Goal: Find specific page/section: Find specific page/section

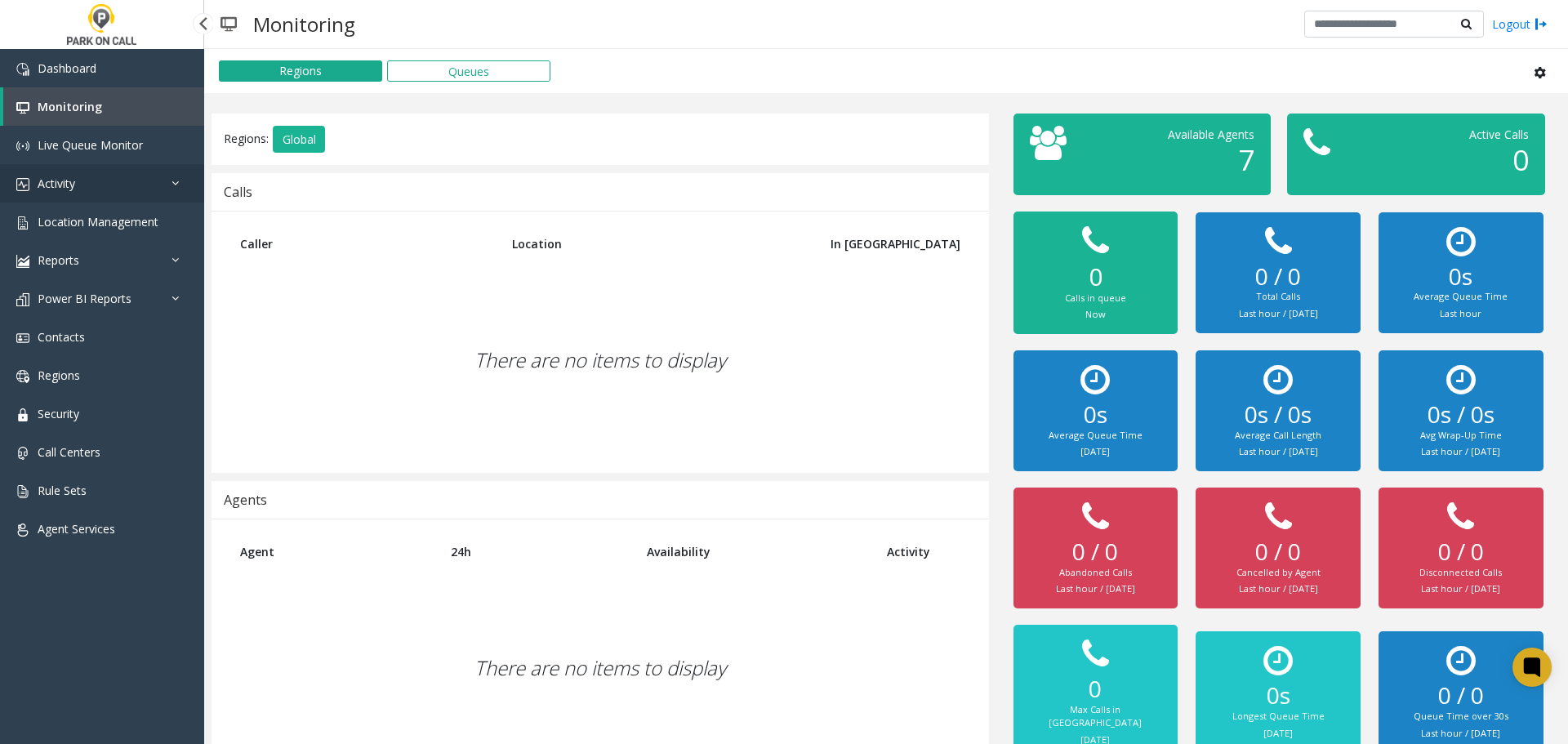
click at [134, 179] on link "Activity" at bounding box center [102, 183] width 204 height 38
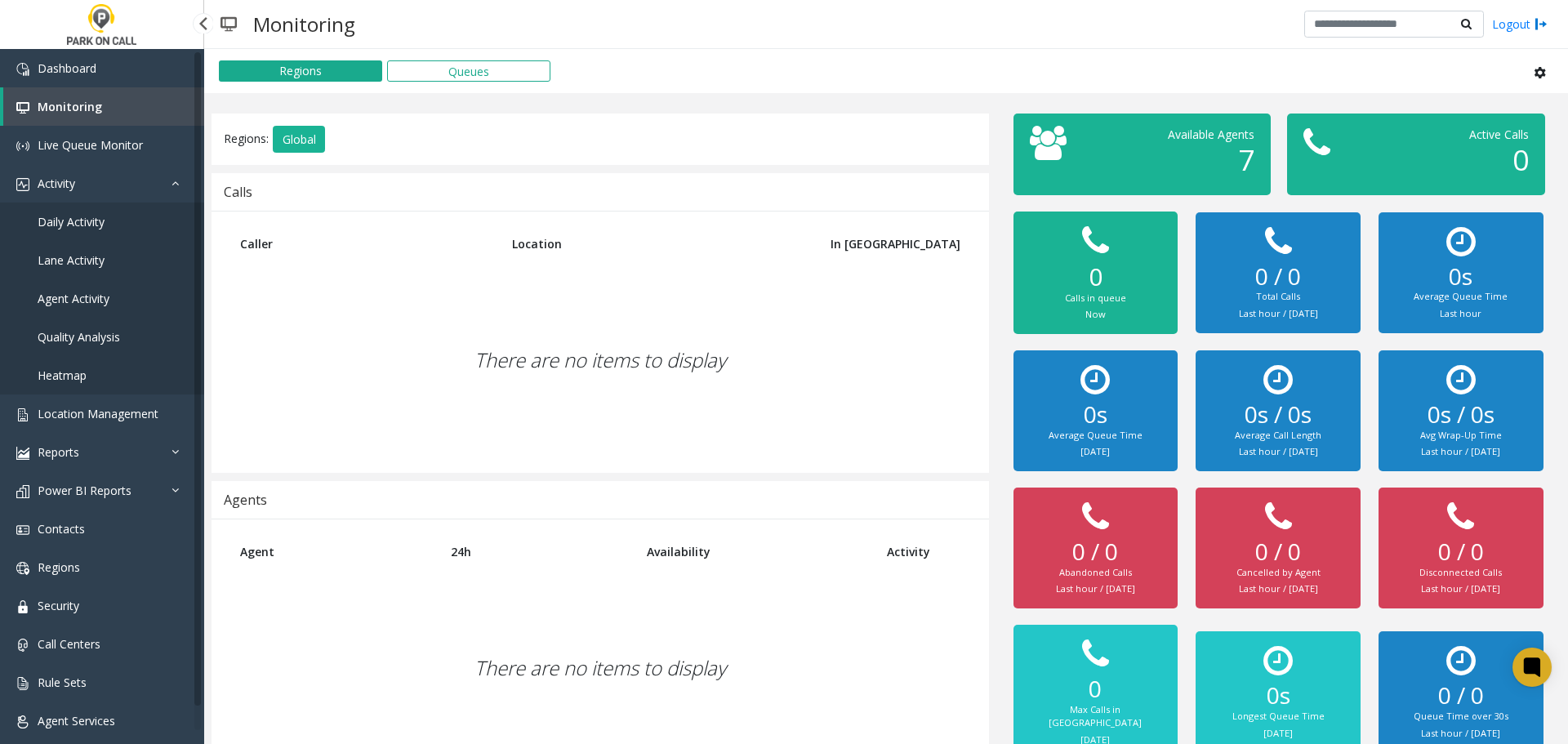
click at [119, 291] on link "Agent Activity" at bounding box center [102, 298] width 204 height 38
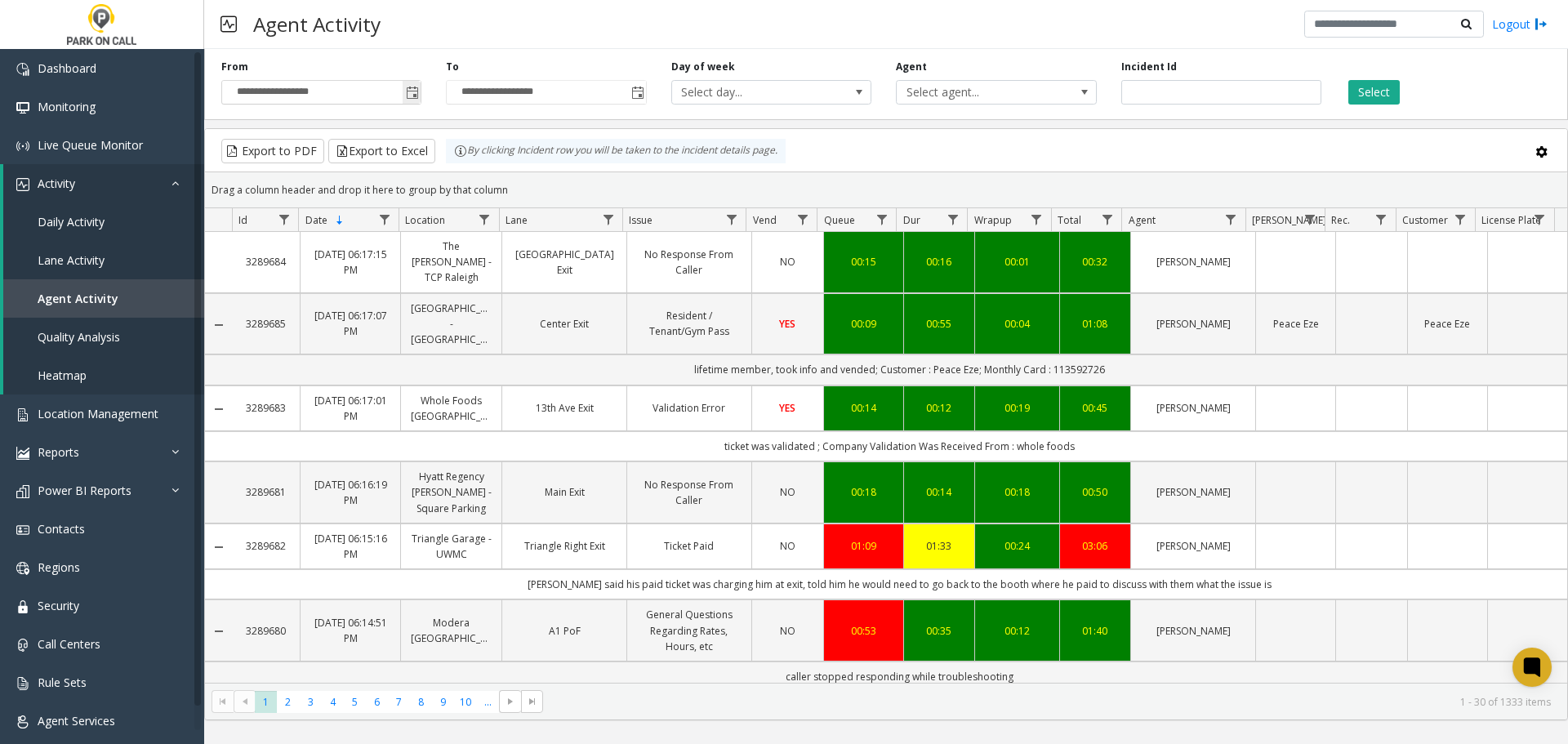
click at [412, 92] on span "Toggle popup" at bounding box center [412, 92] width 13 height 13
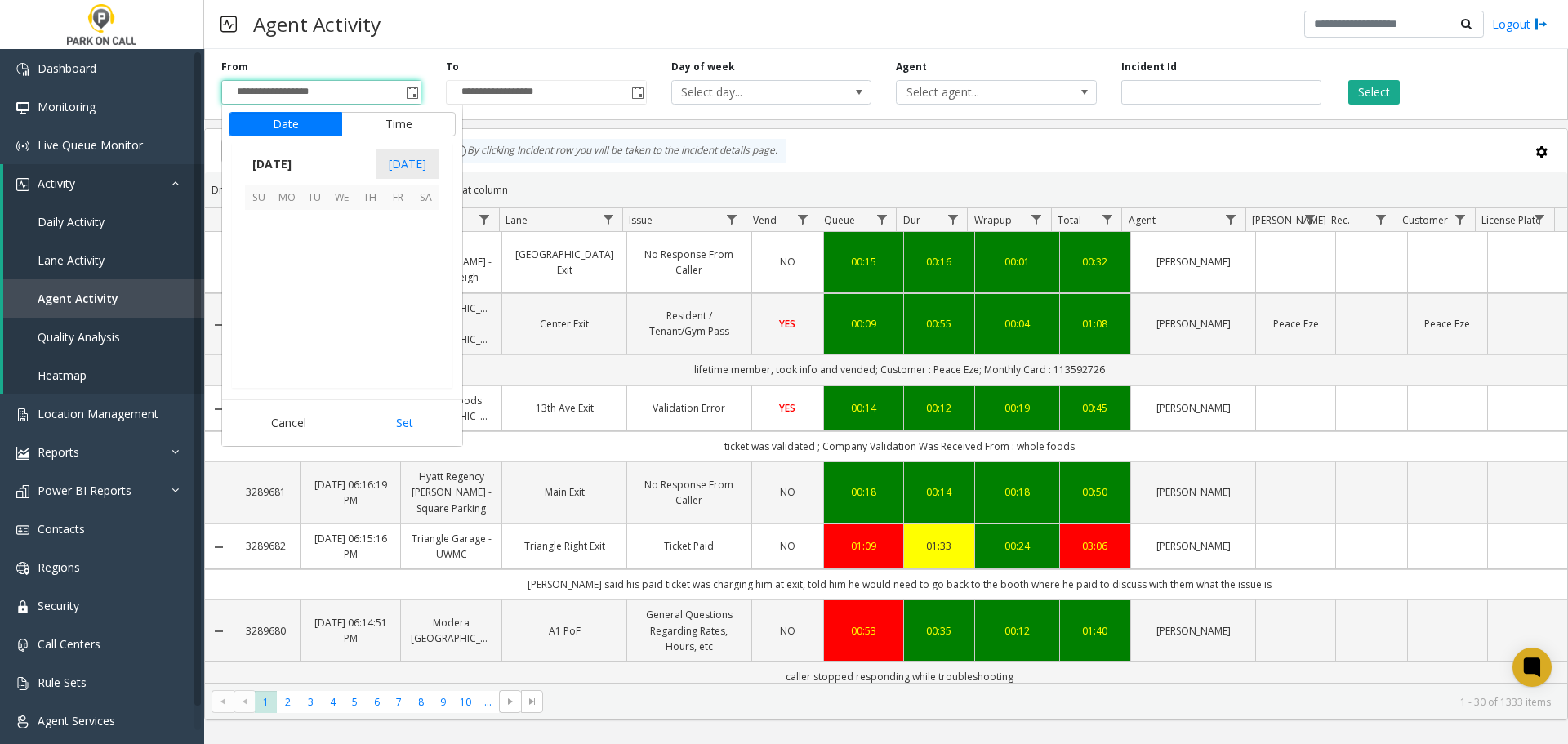
scroll to position [293053, 0]
click at [420, 227] on span "6" at bounding box center [425, 223] width 28 height 28
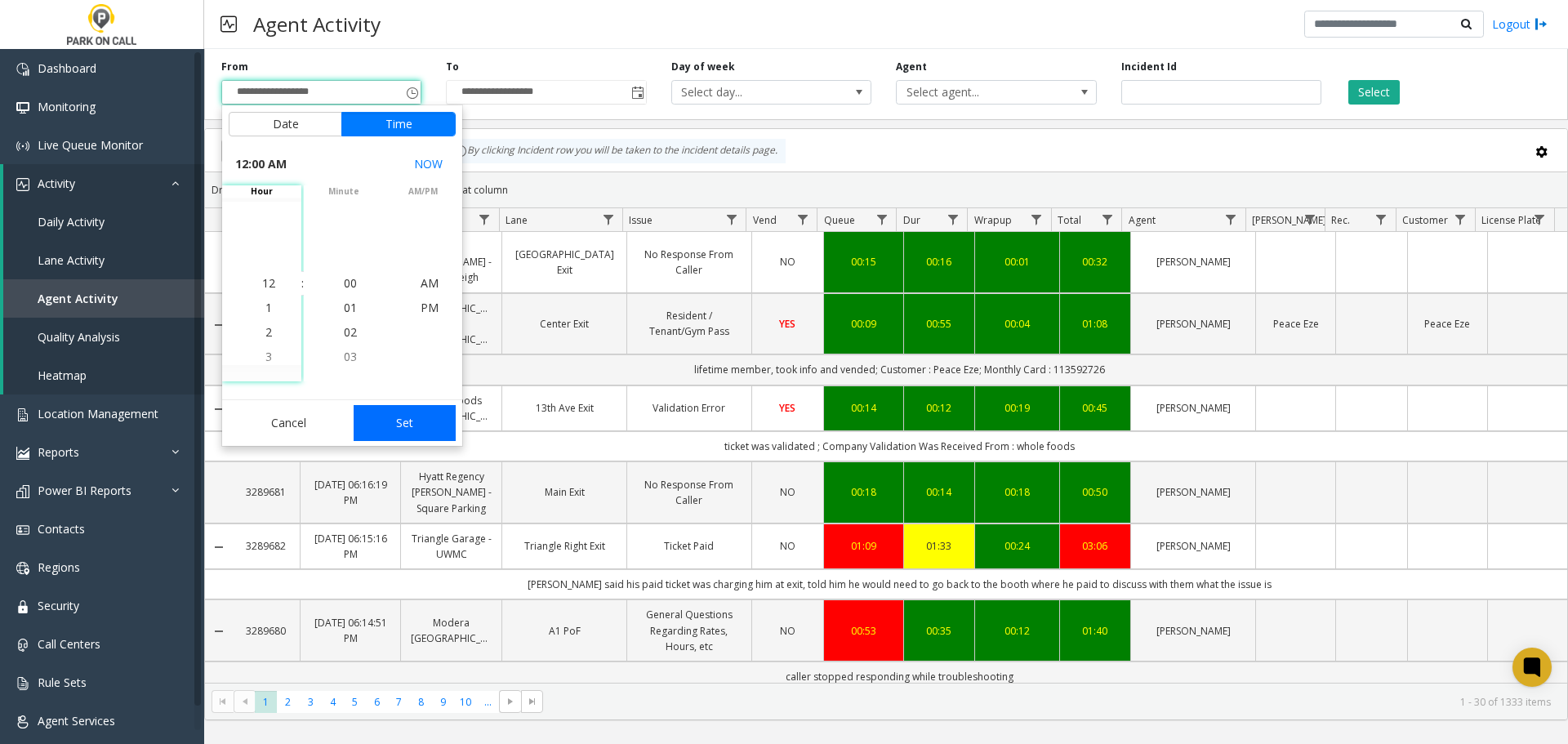
click at [407, 436] on button "Set" at bounding box center [405, 423] width 103 height 36
type input "**********"
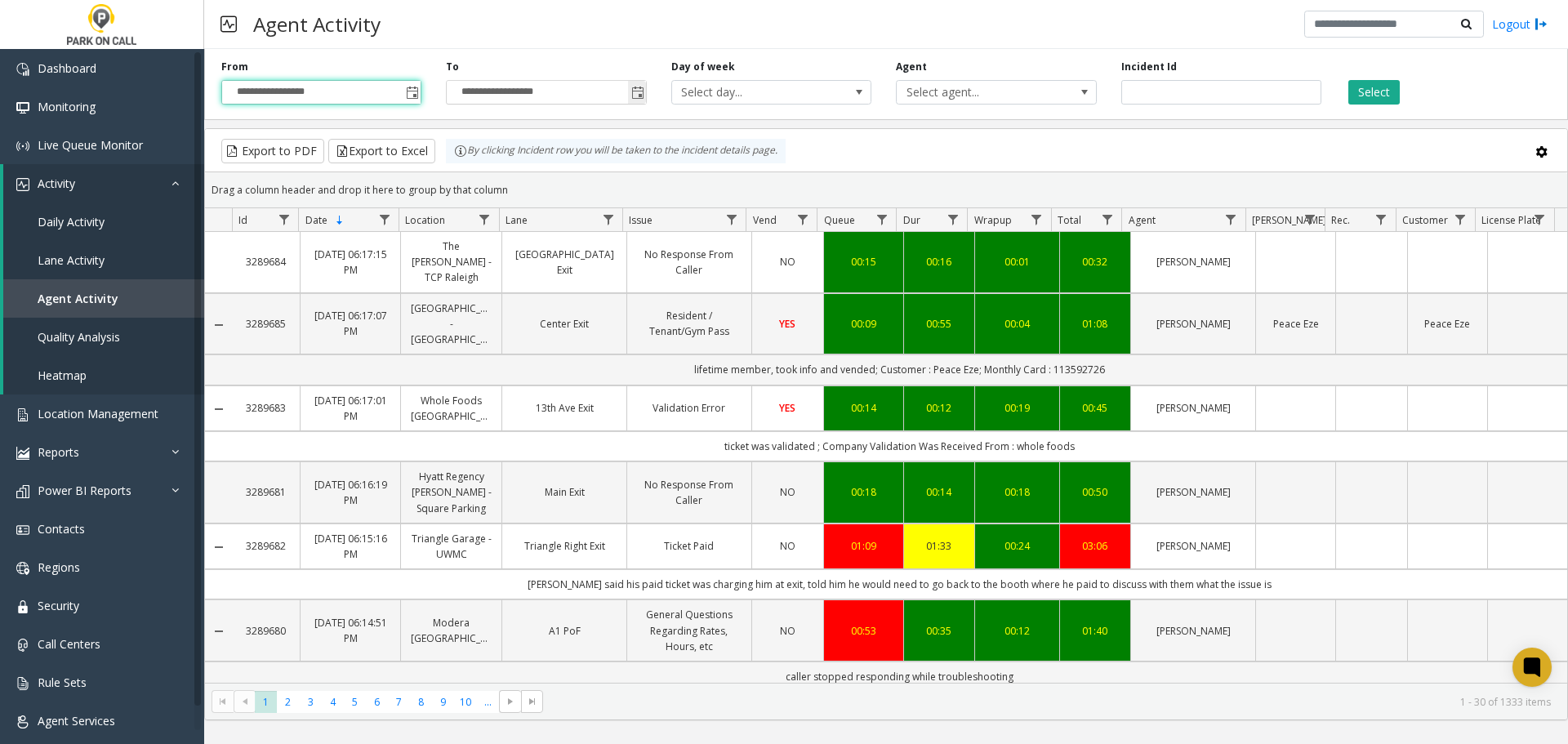
click at [635, 93] on span "Toggle popup" at bounding box center [637, 92] width 13 height 13
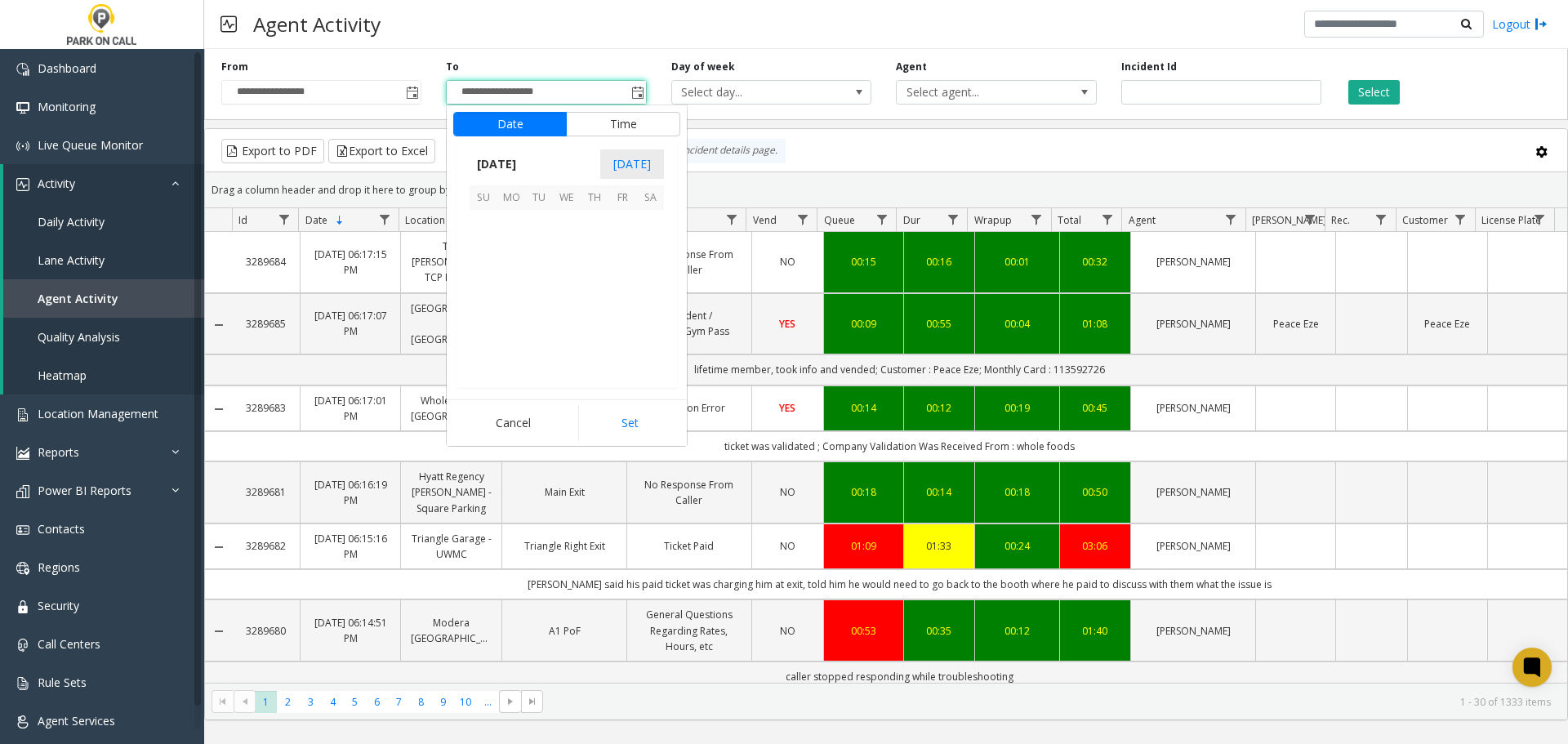
scroll to position [25, 0]
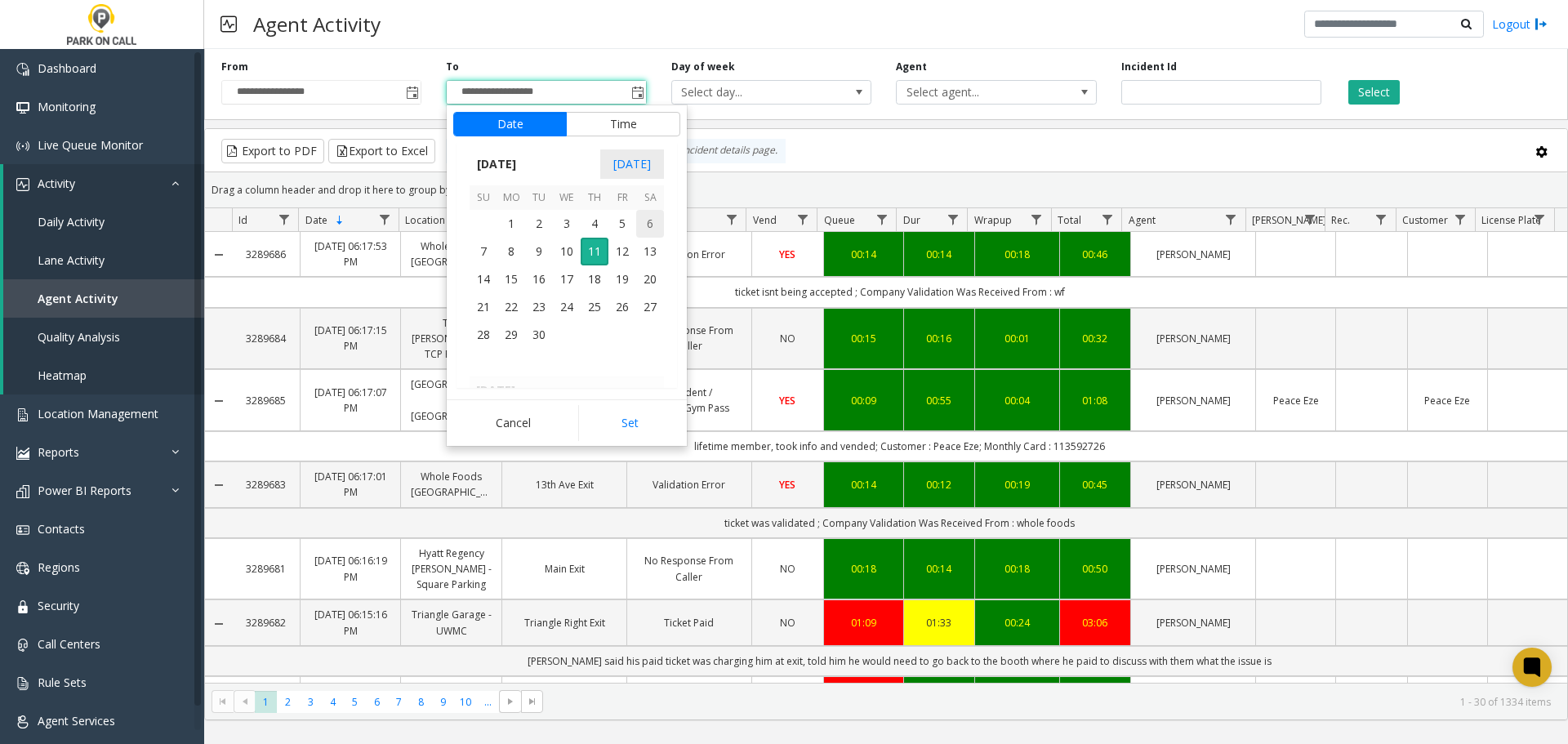
click at [640, 232] on span "6" at bounding box center [650, 223] width 28 height 28
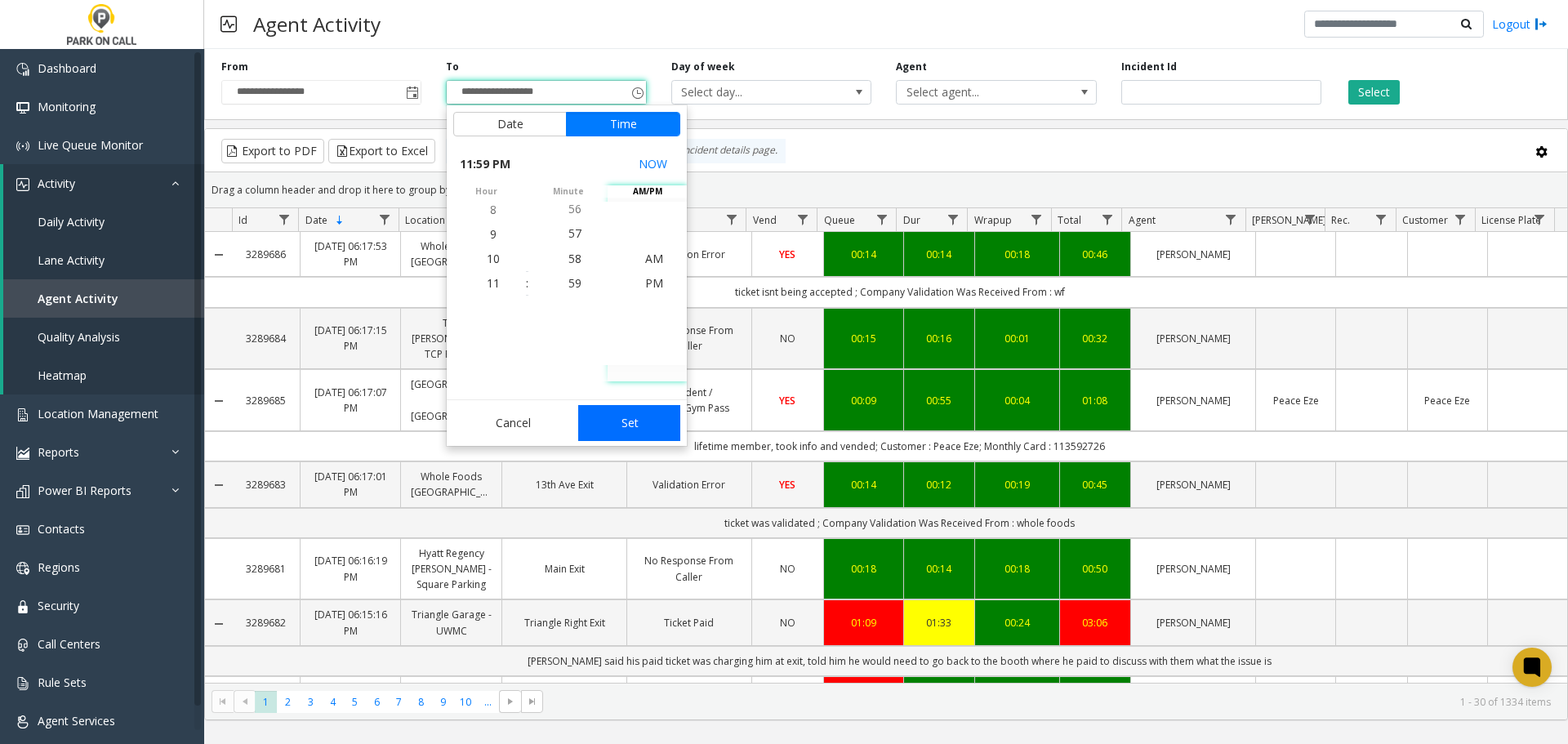
click at [640, 419] on button "Set" at bounding box center [629, 423] width 103 height 36
type input "**********"
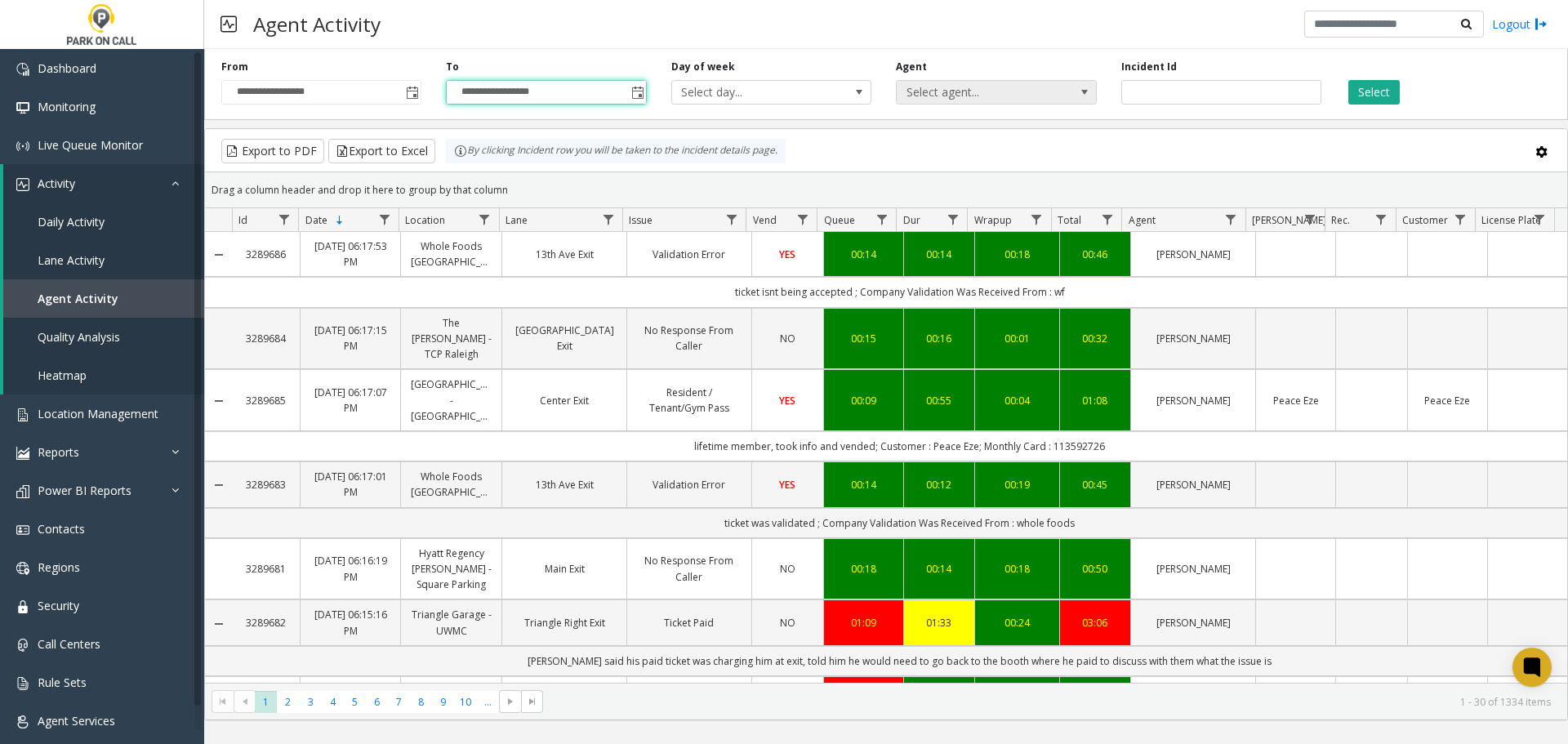
drag, startPoint x: 996, startPoint y: 93, endPoint x: 993, endPoint y: 103, distance: 10.4
click at [993, 103] on span "Select agent..." at bounding box center [976, 92] width 159 height 23
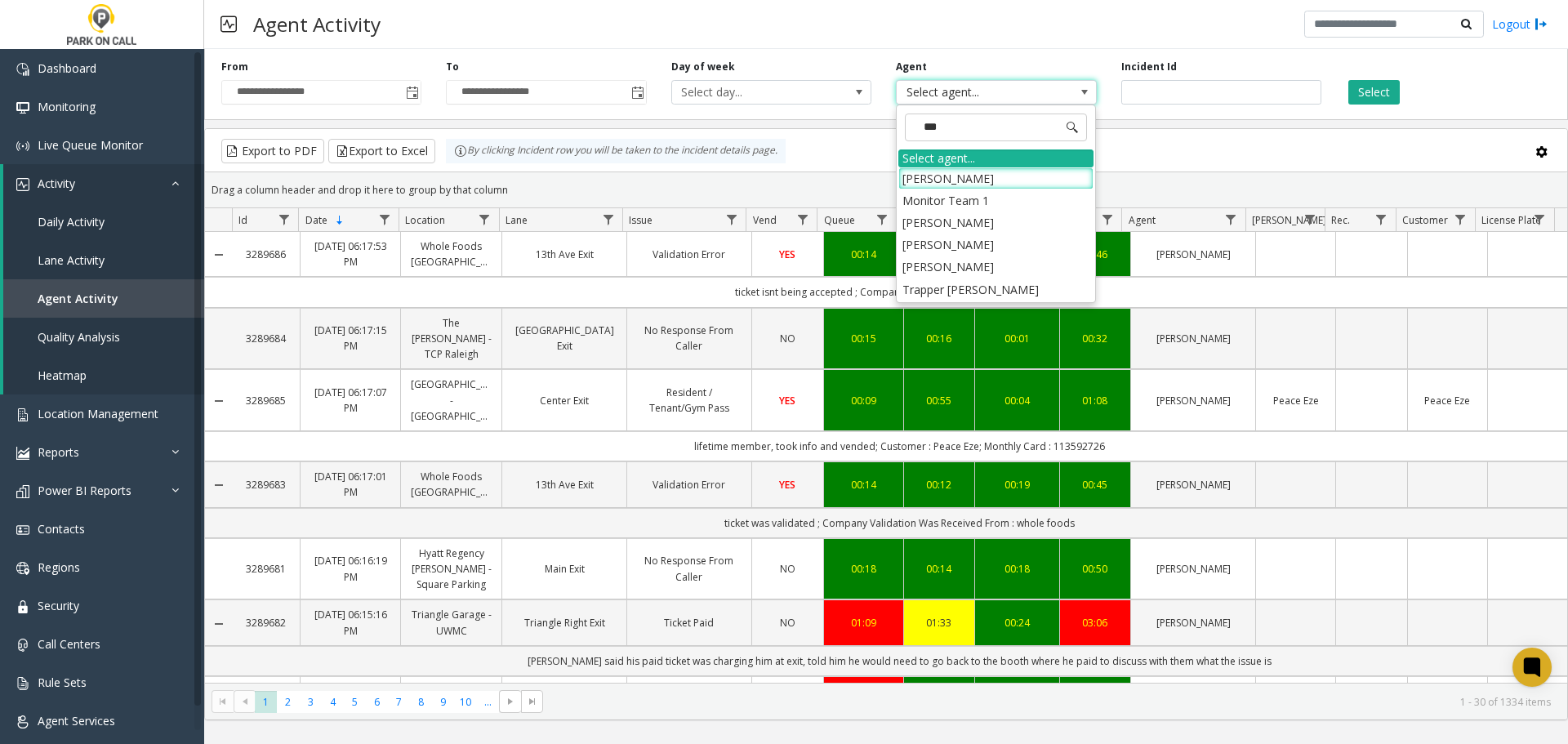
type input "****"
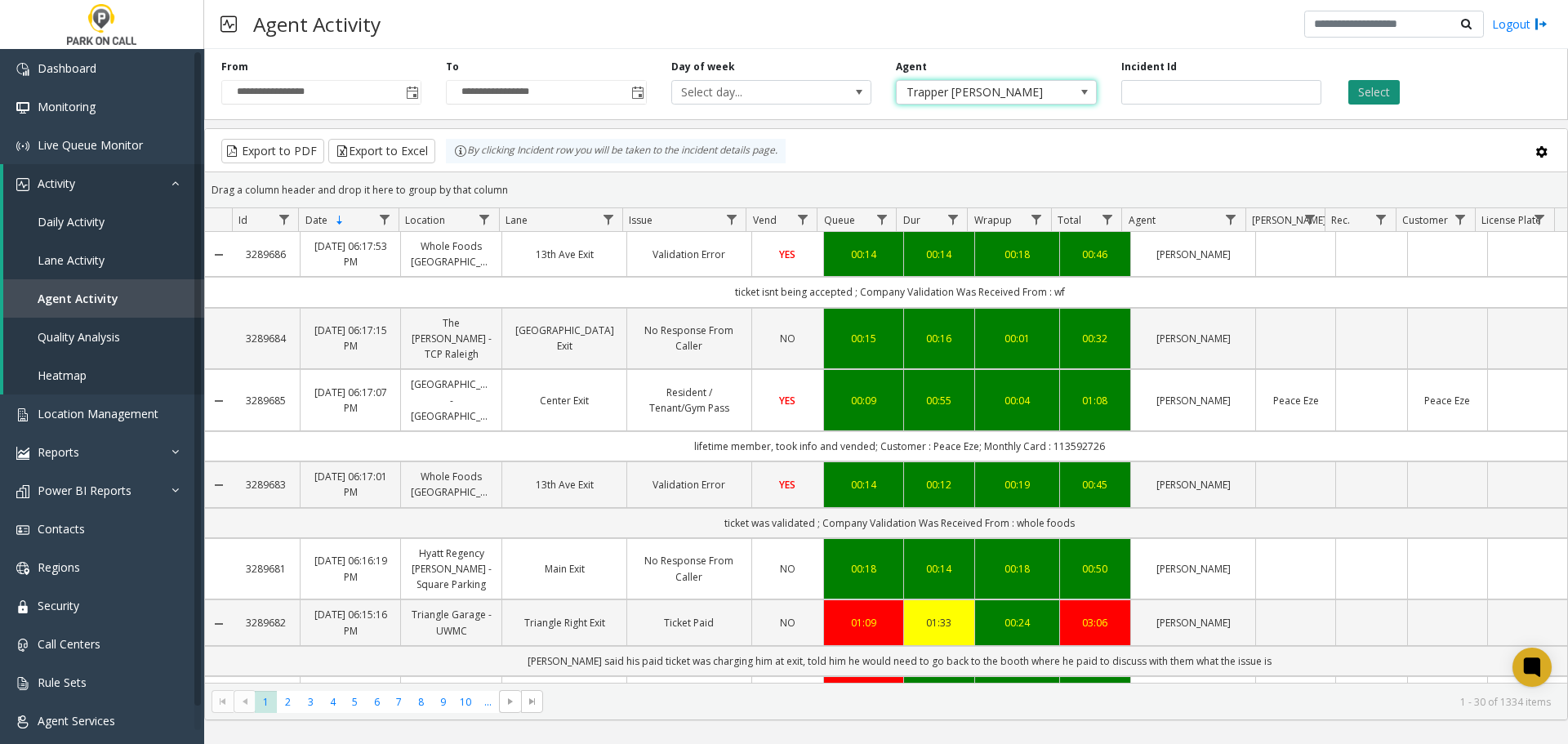
click at [1370, 92] on button "Select" at bounding box center [1374, 92] width 52 height 25
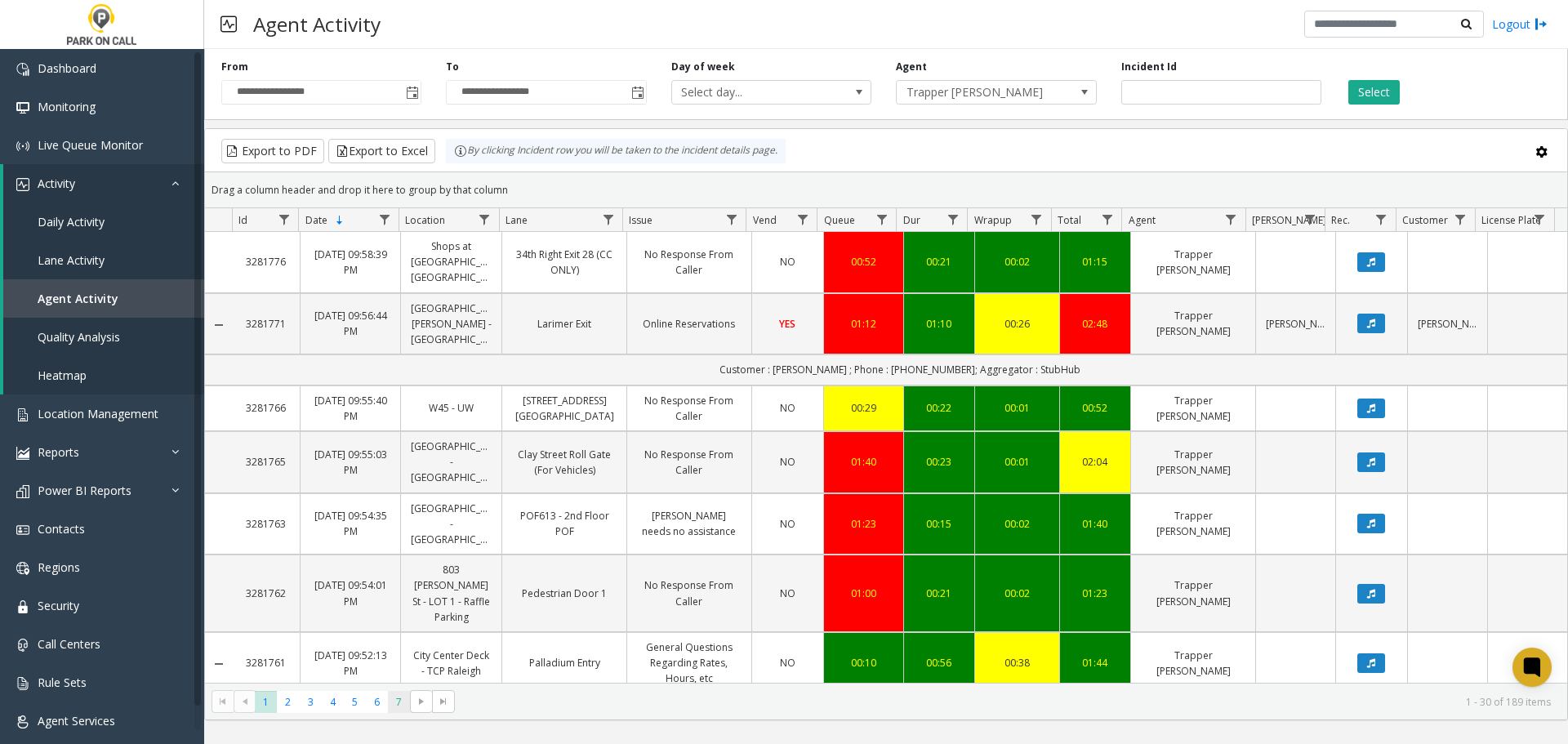
click at [403, 704] on span "7" at bounding box center [398, 701] width 22 height 22
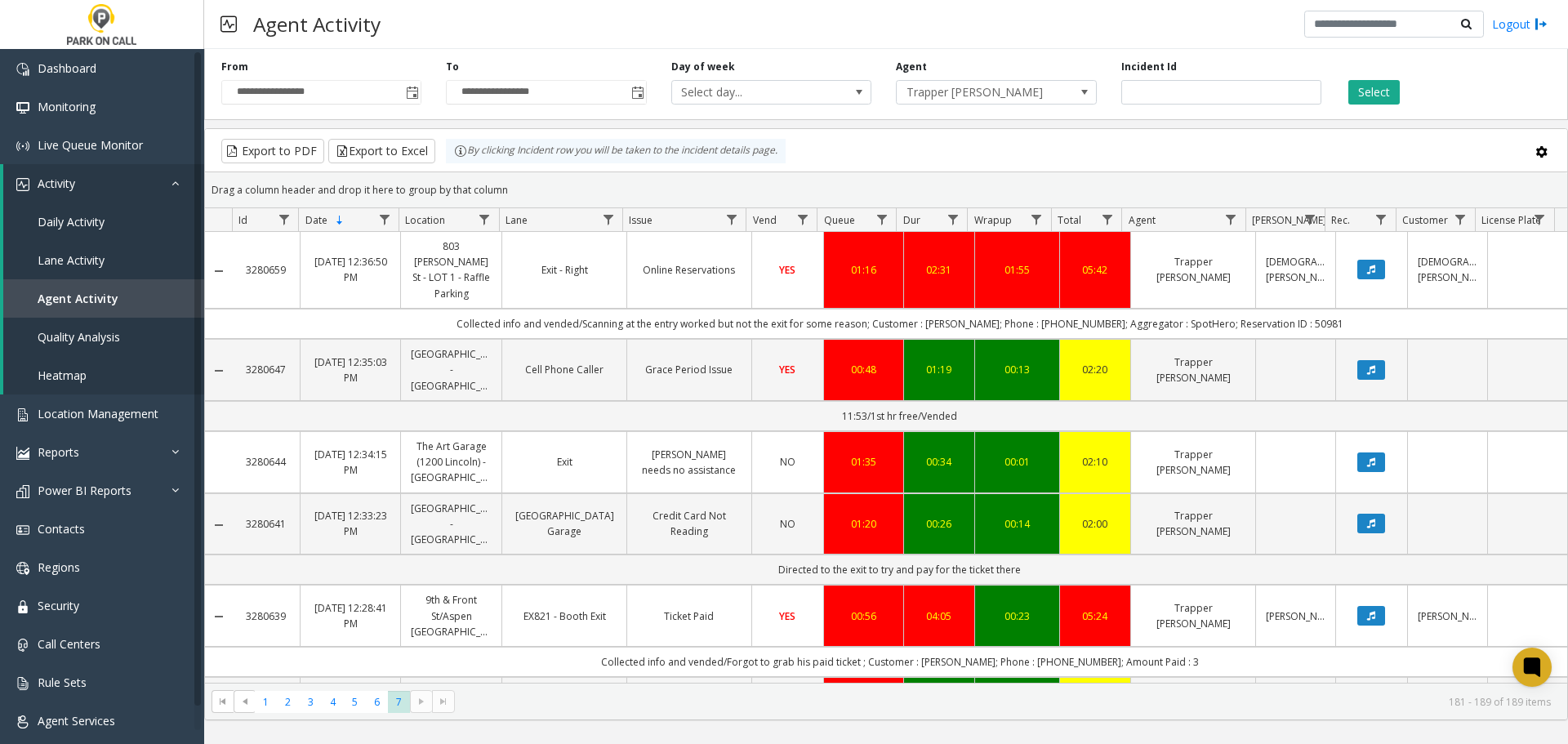
drag, startPoint x: 1088, startPoint y: 152, endPoint x: 1079, endPoint y: 153, distance: 9.1
click at [1088, 153] on div "Export to PDF Export to Excel By clicking Incident row you will be taken to the…" at bounding box center [885, 151] width 1334 height 25
click at [115, 412] on span "Location Management" at bounding box center [98, 413] width 121 height 15
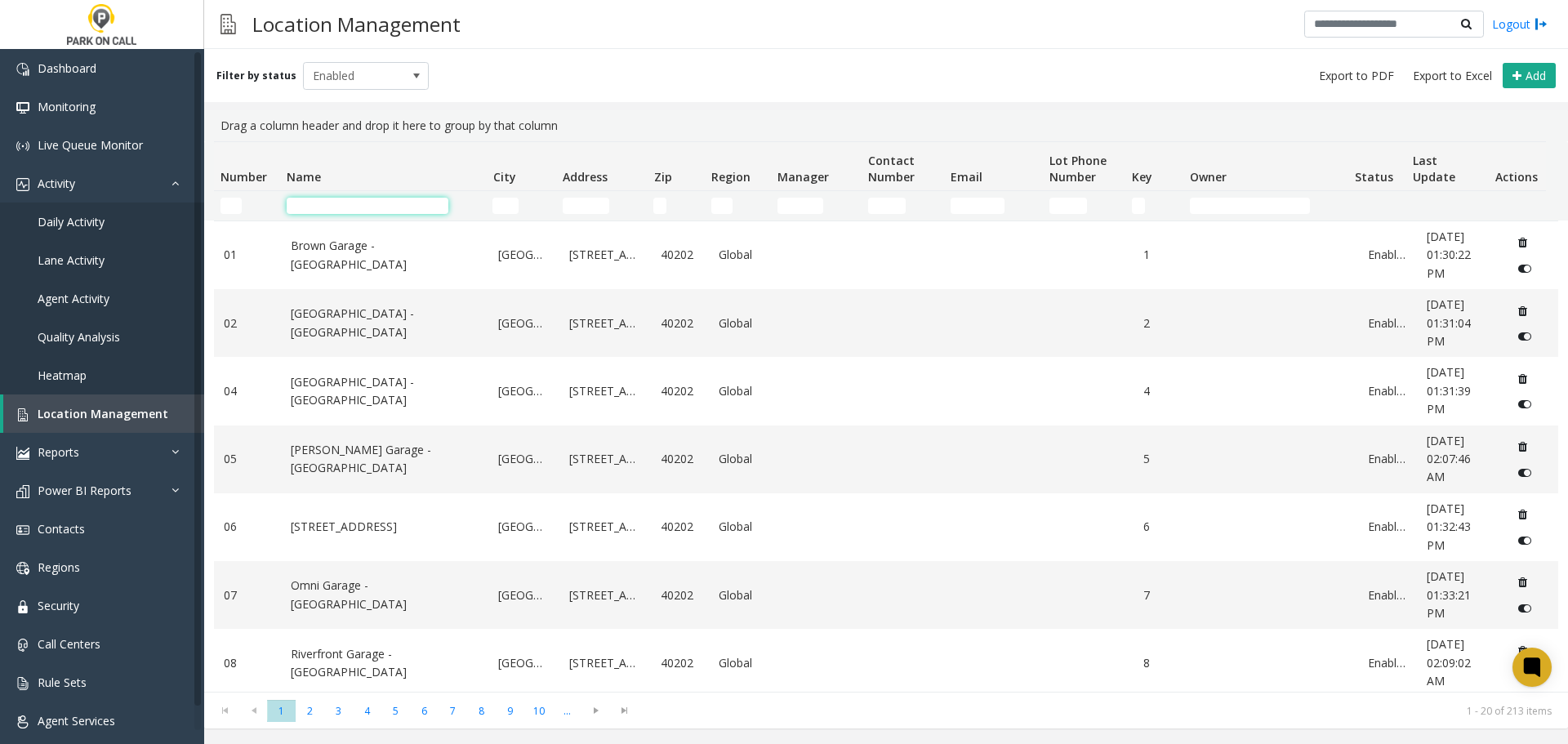
click at [411, 197] on input "Name Filter" at bounding box center [367, 205] width 162 height 16
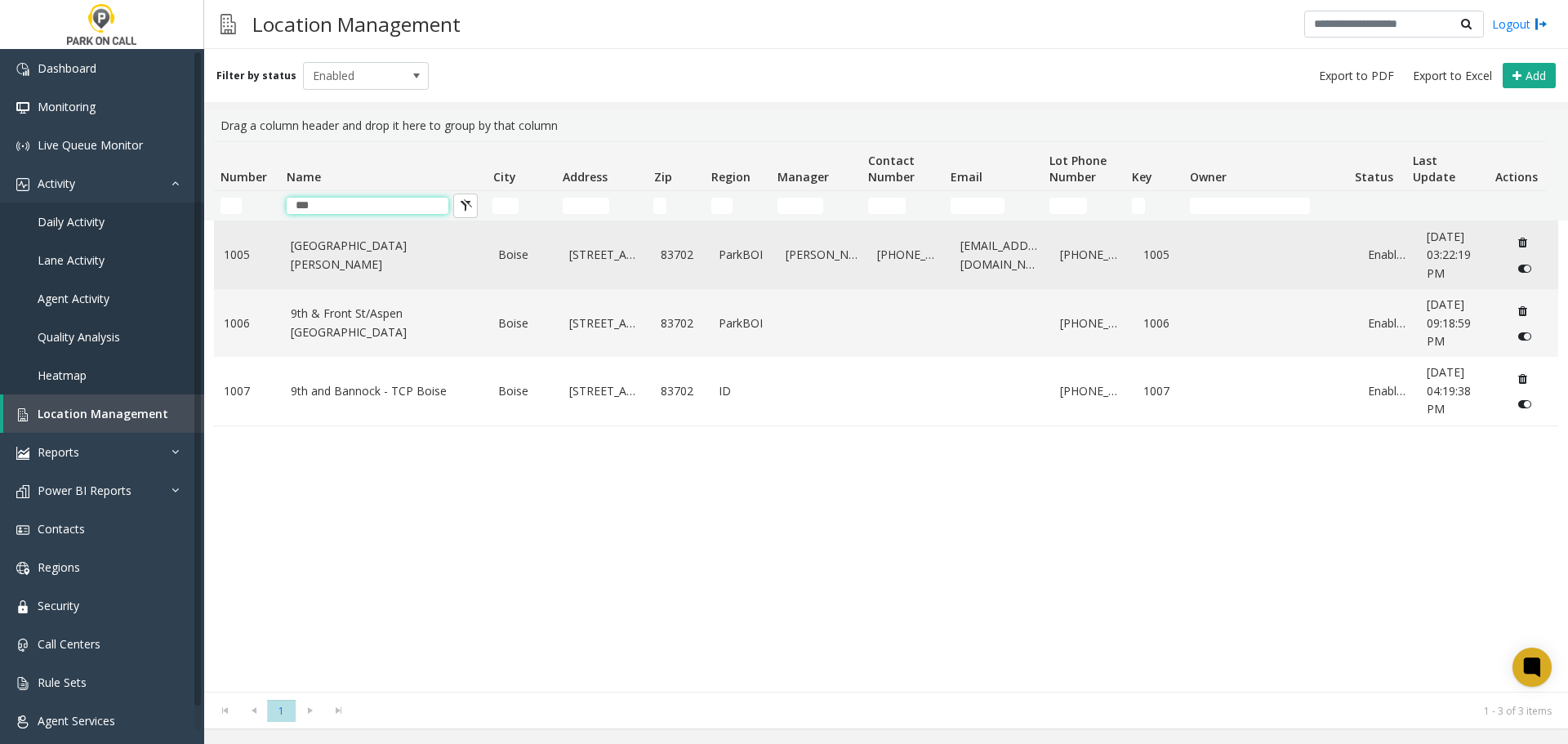
type input "***"
click at [348, 261] on link "[GEOGRAPHIC_DATA][PERSON_NAME]" at bounding box center [385, 254] width 188 height 36
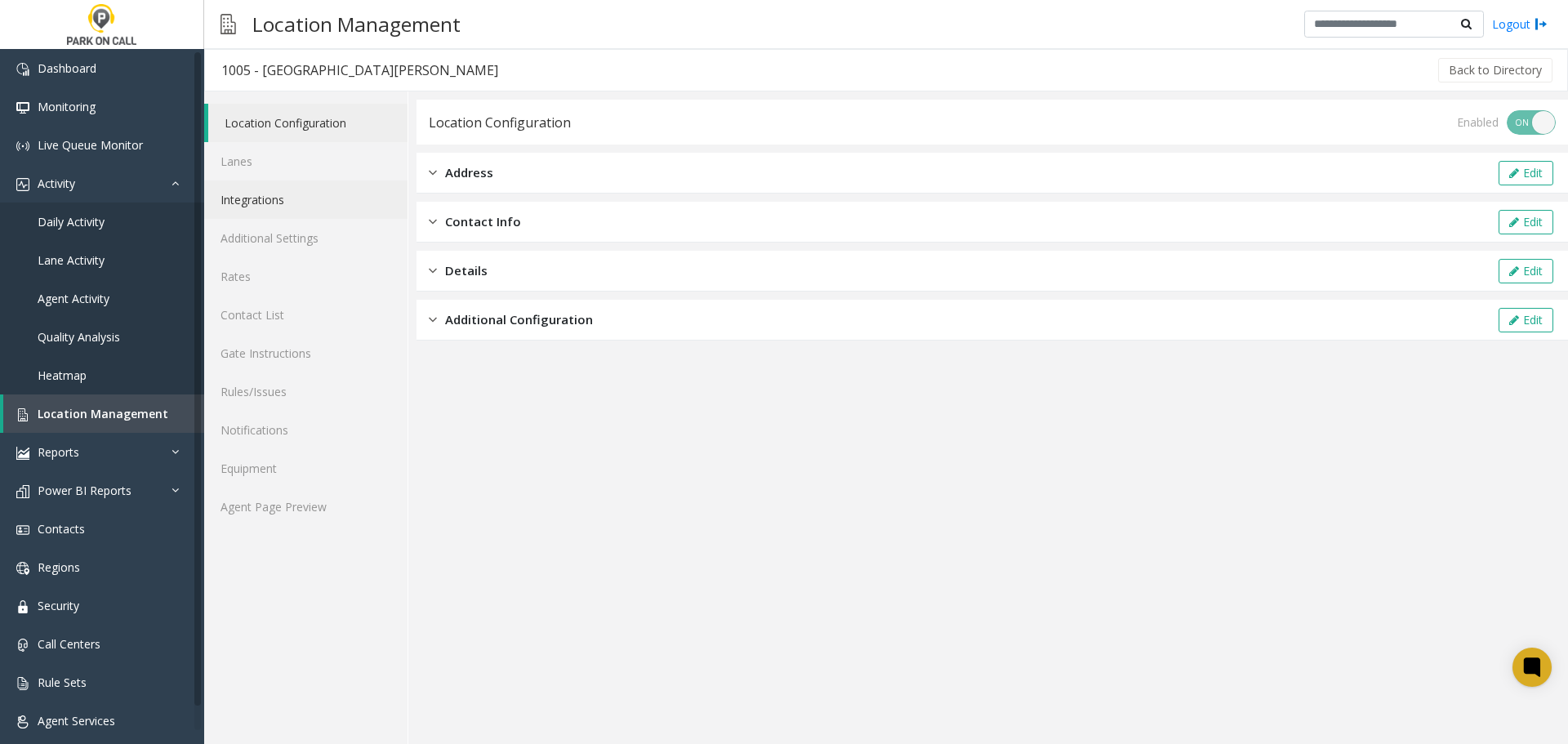
click at [297, 198] on link "Integrations" at bounding box center [306, 199] width 204 height 38
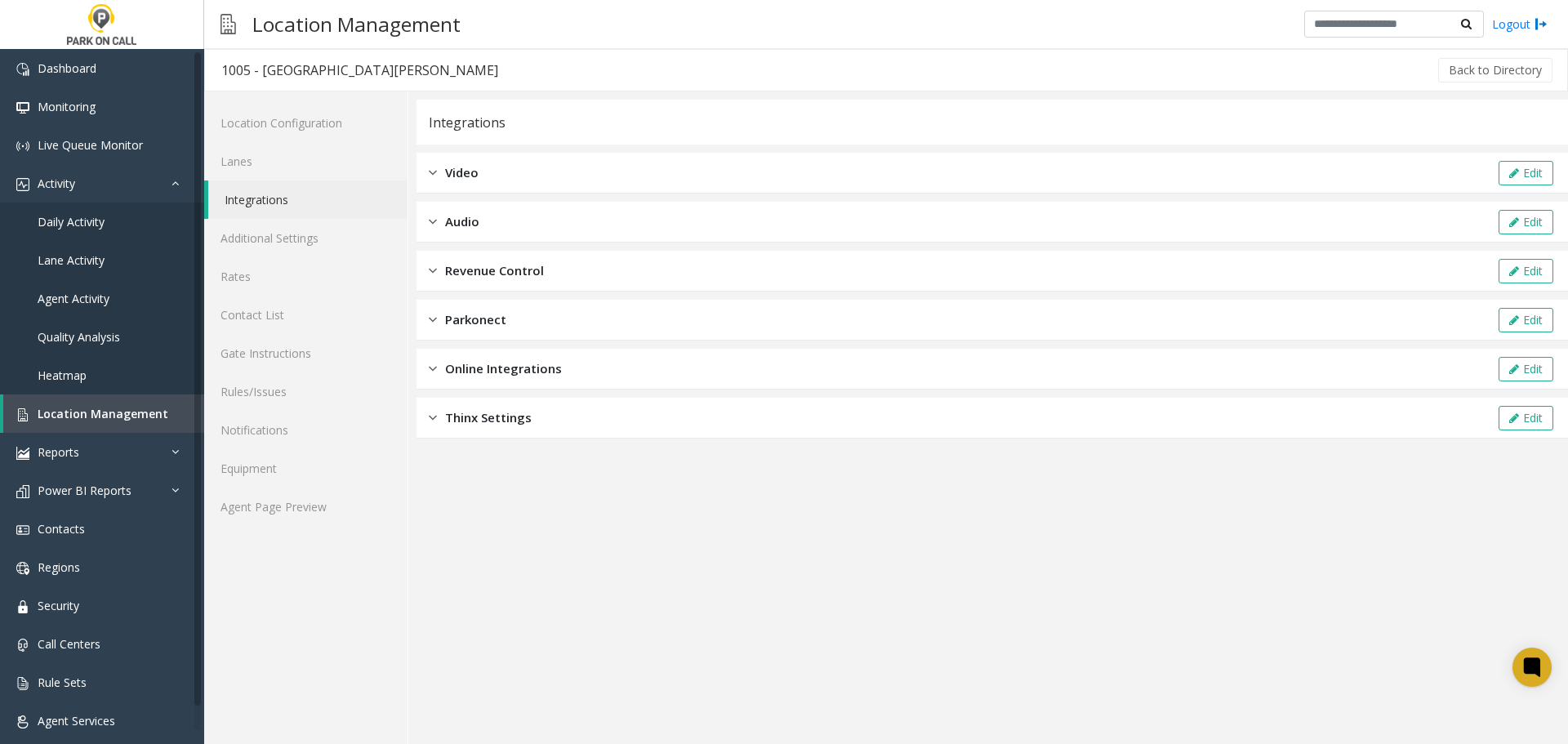
click at [631, 280] on div "Revenue Control Edit" at bounding box center [991, 271] width 1151 height 41
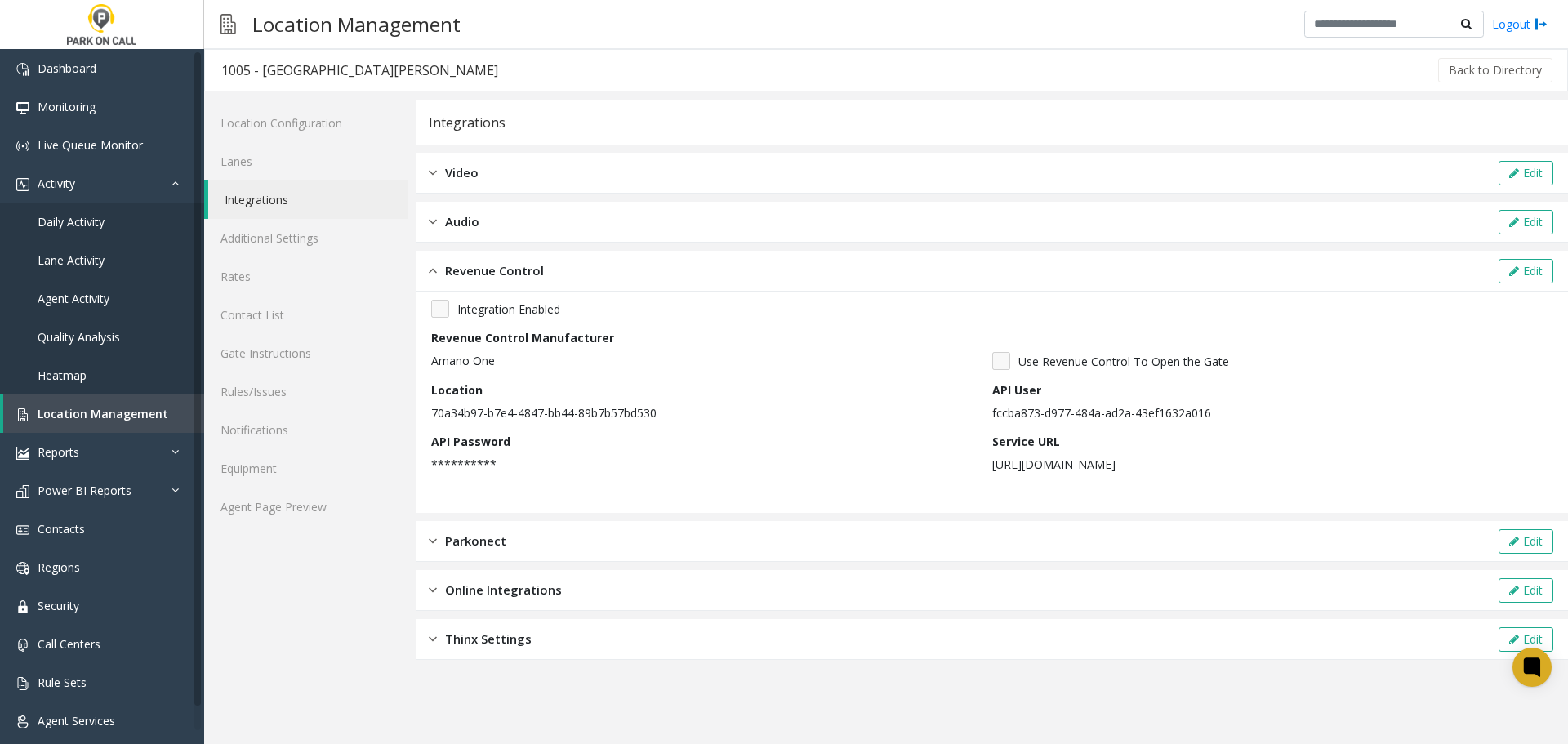
click at [631, 280] on div "Revenue Control Edit" at bounding box center [991, 271] width 1151 height 41
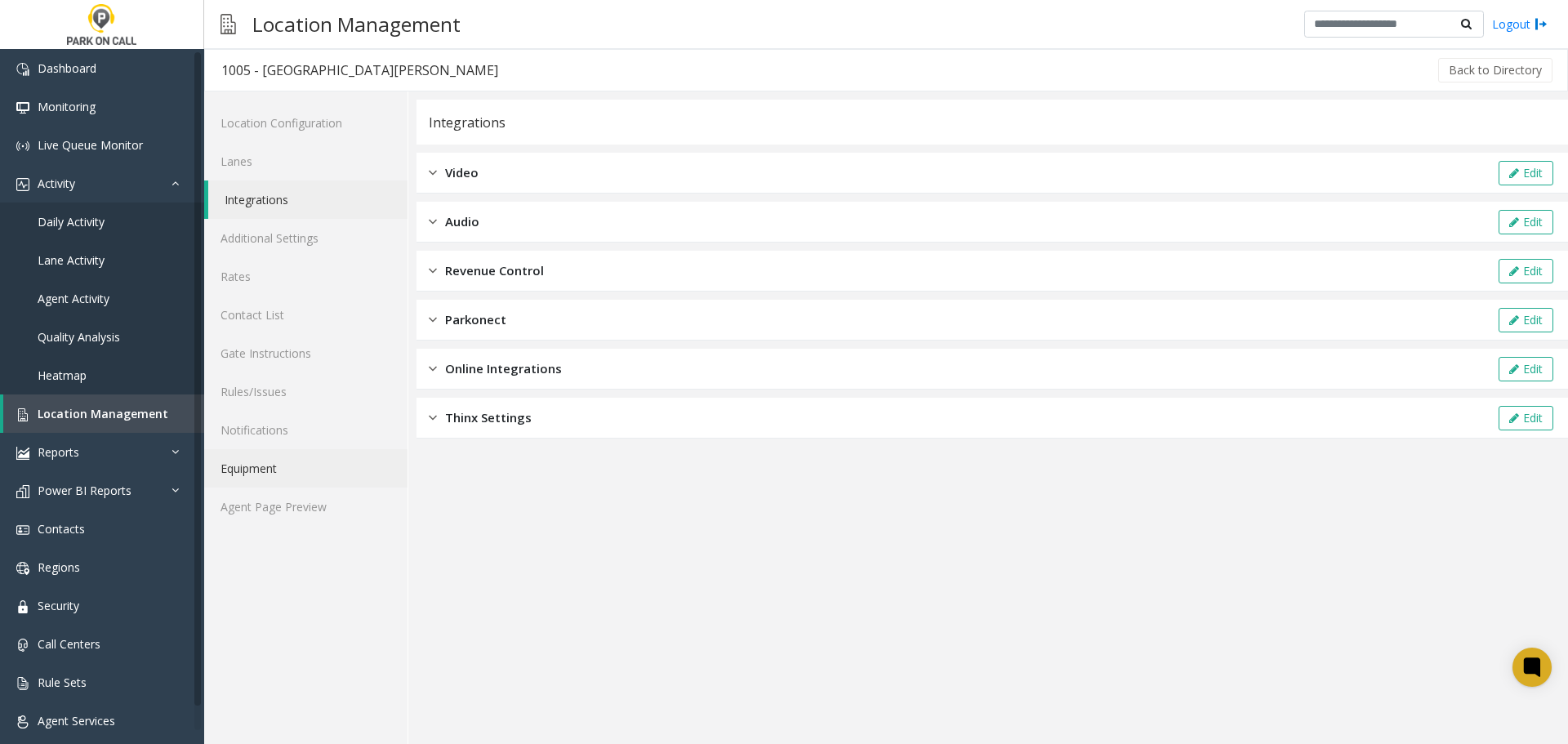
click at [300, 486] on link "Equipment" at bounding box center [306, 468] width 204 height 38
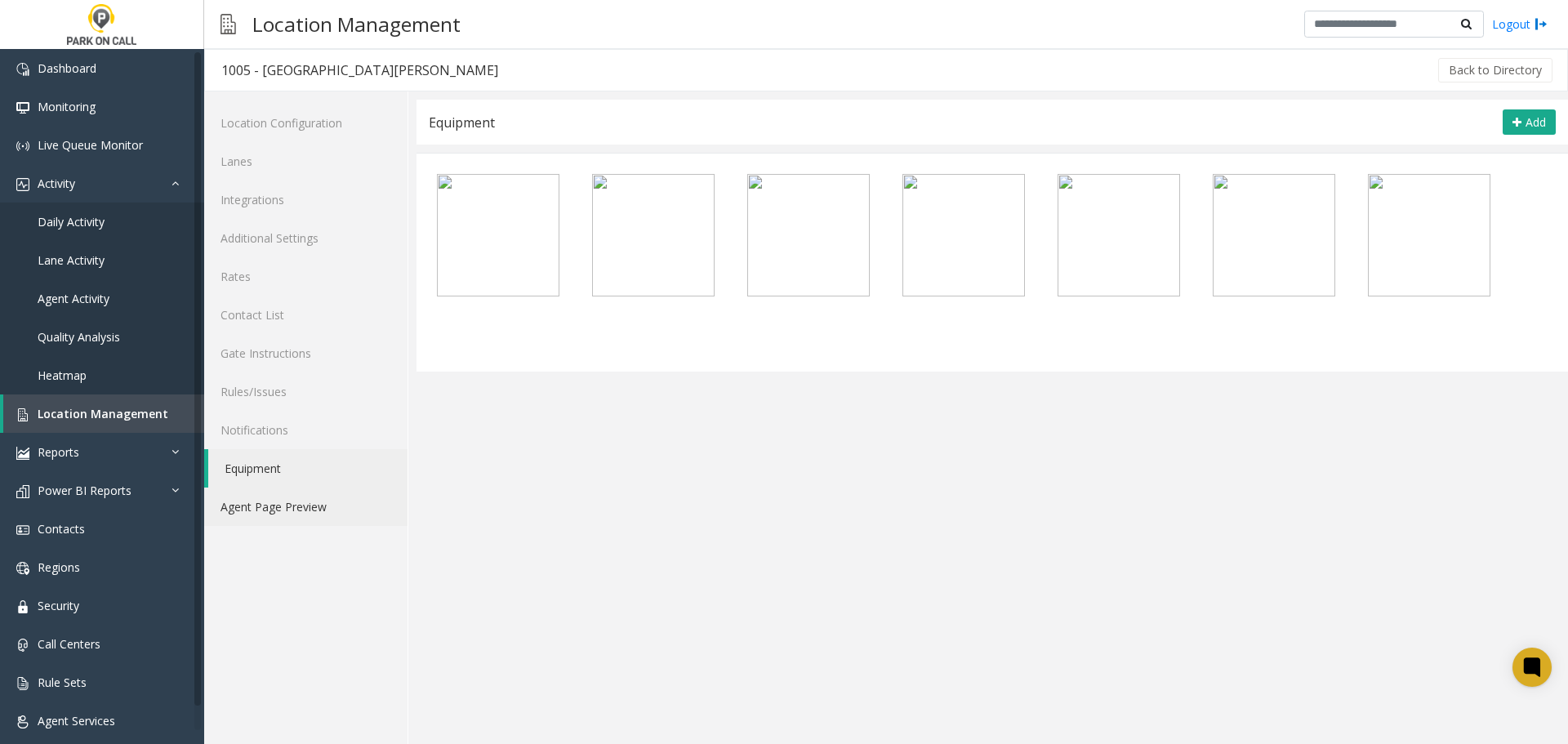
click at [293, 505] on link "Agent Page Preview" at bounding box center [306, 506] width 204 height 38
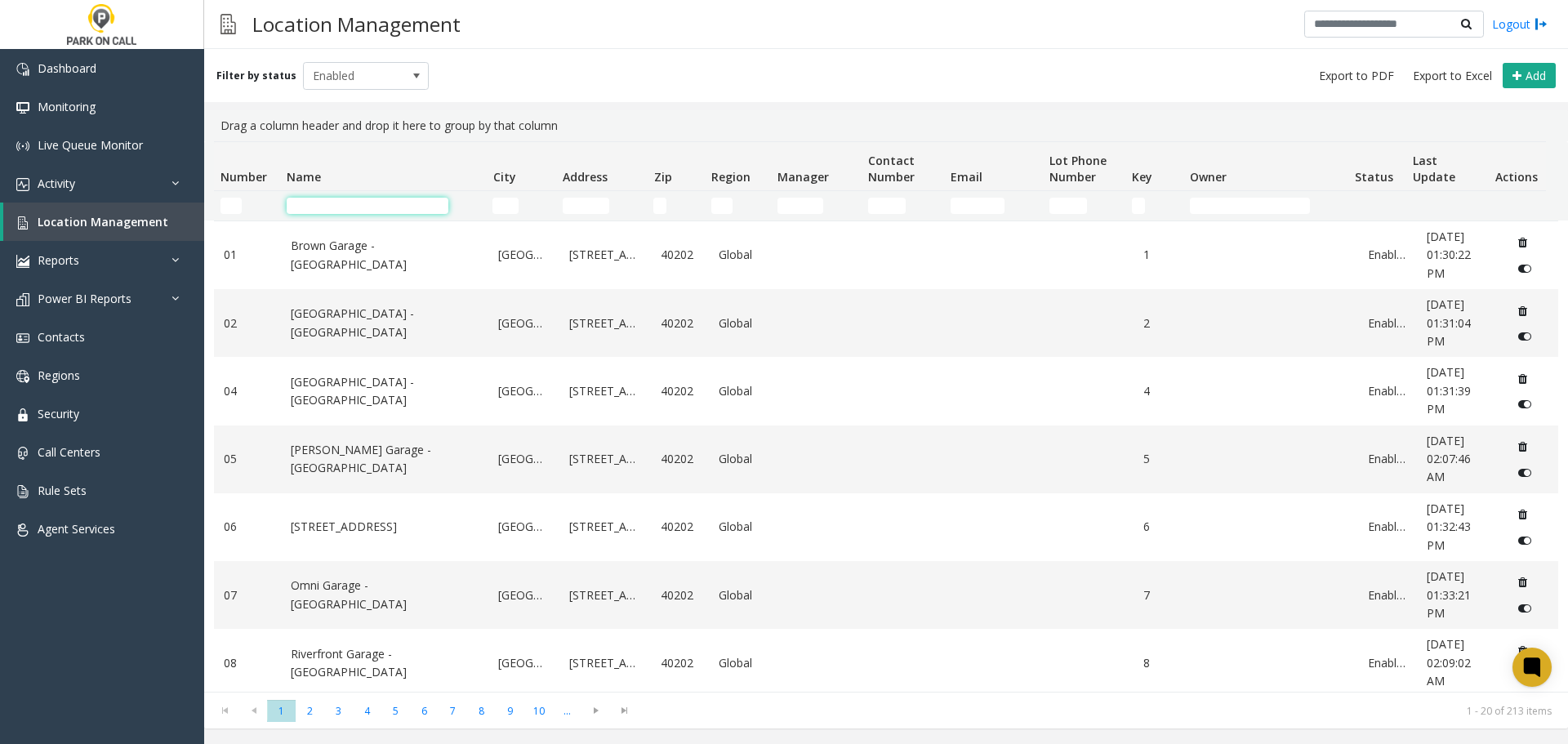
click at [360, 206] on input "Name Filter" at bounding box center [367, 205] width 162 height 16
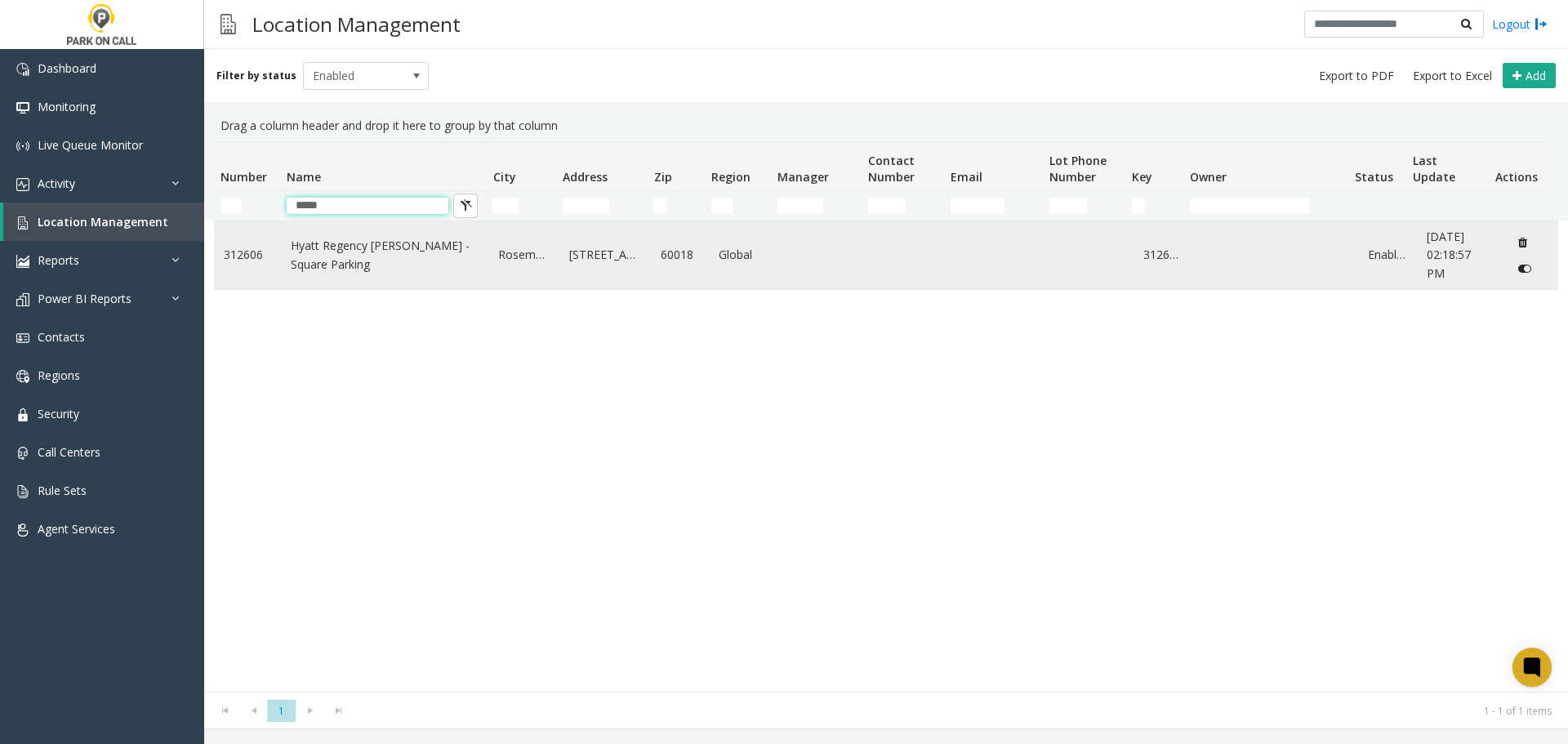
type input "*****"
click at [348, 260] on link "Hyatt Regency [PERSON_NAME] - Square Parking" at bounding box center [385, 254] width 188 height 36
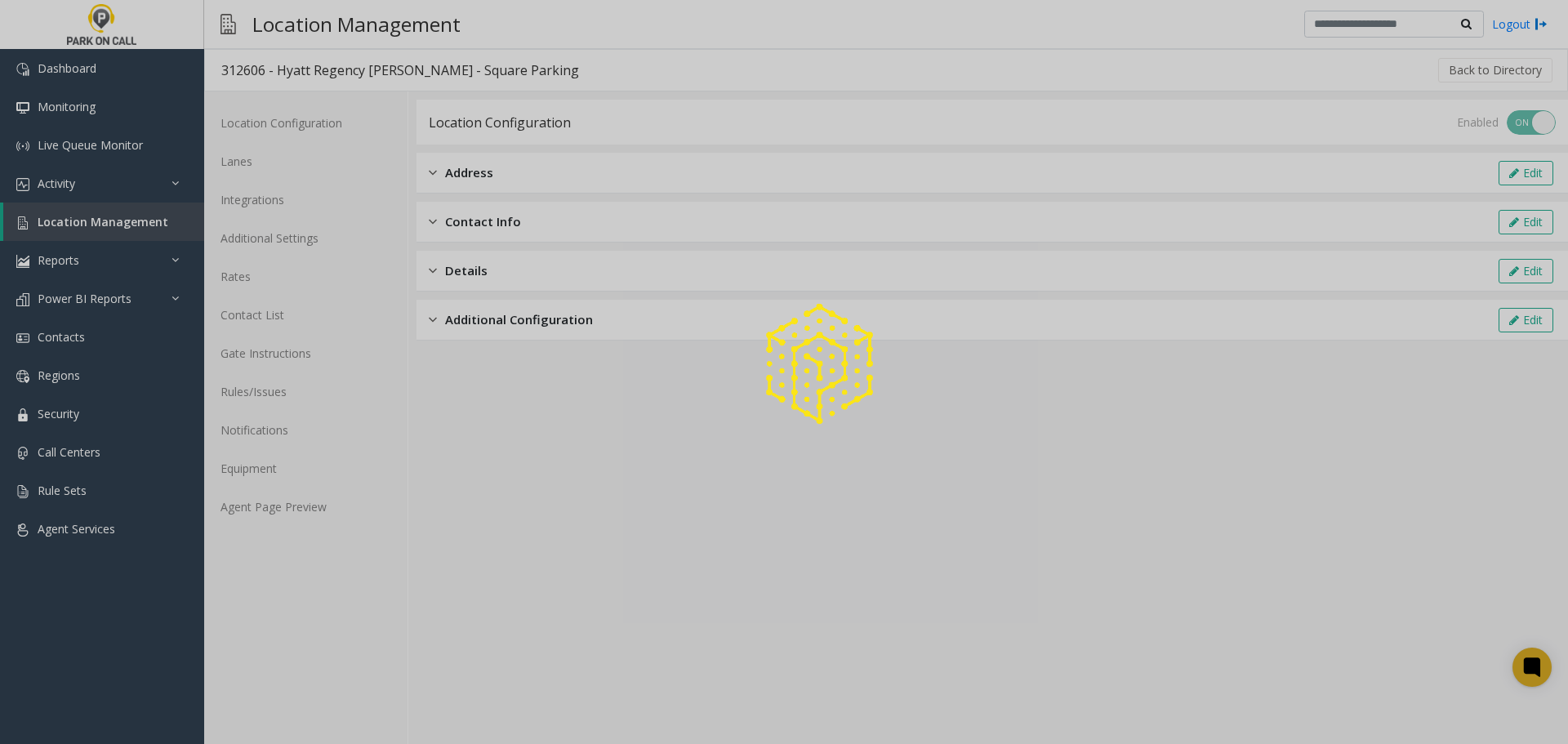
click at [292, 393] on div at bounding box center [784, 372] width 1568 height 744
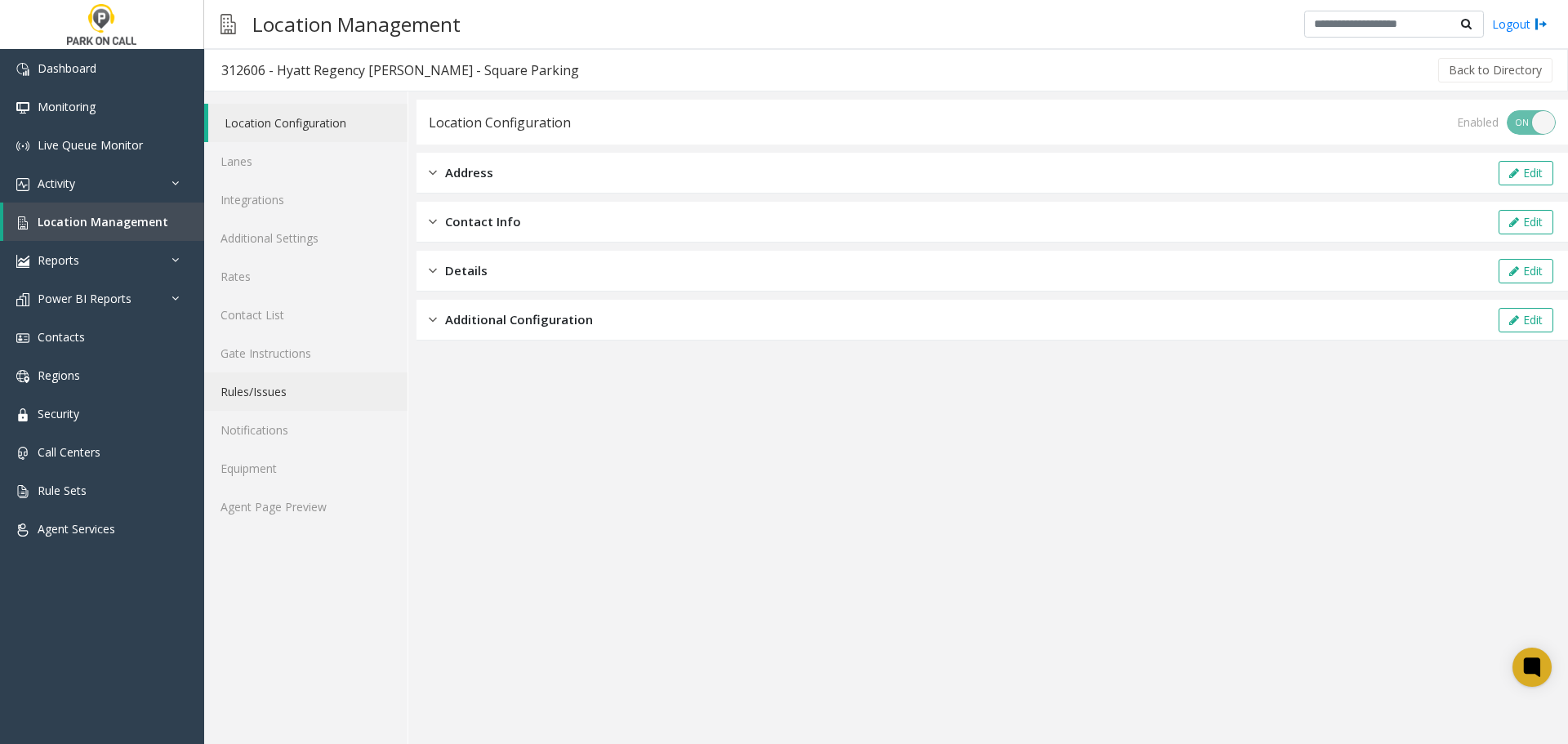
click at [292, 393] on link "Rules/Issues" at bounding box center [306, 391] width 204 height 38
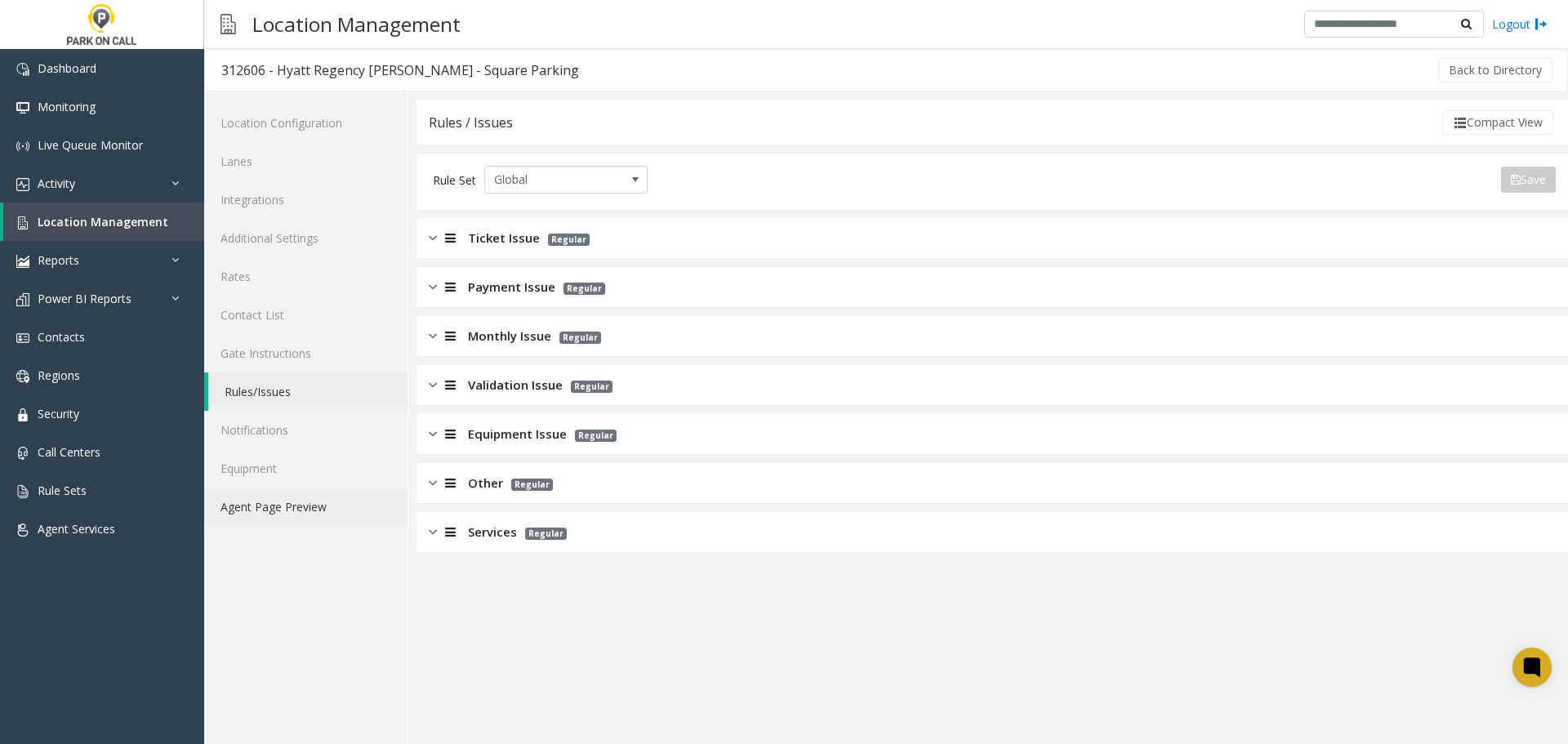
click at [296, 496] on link "Agent Page Preview" at bounding box center [306, 506] width 204 height 38
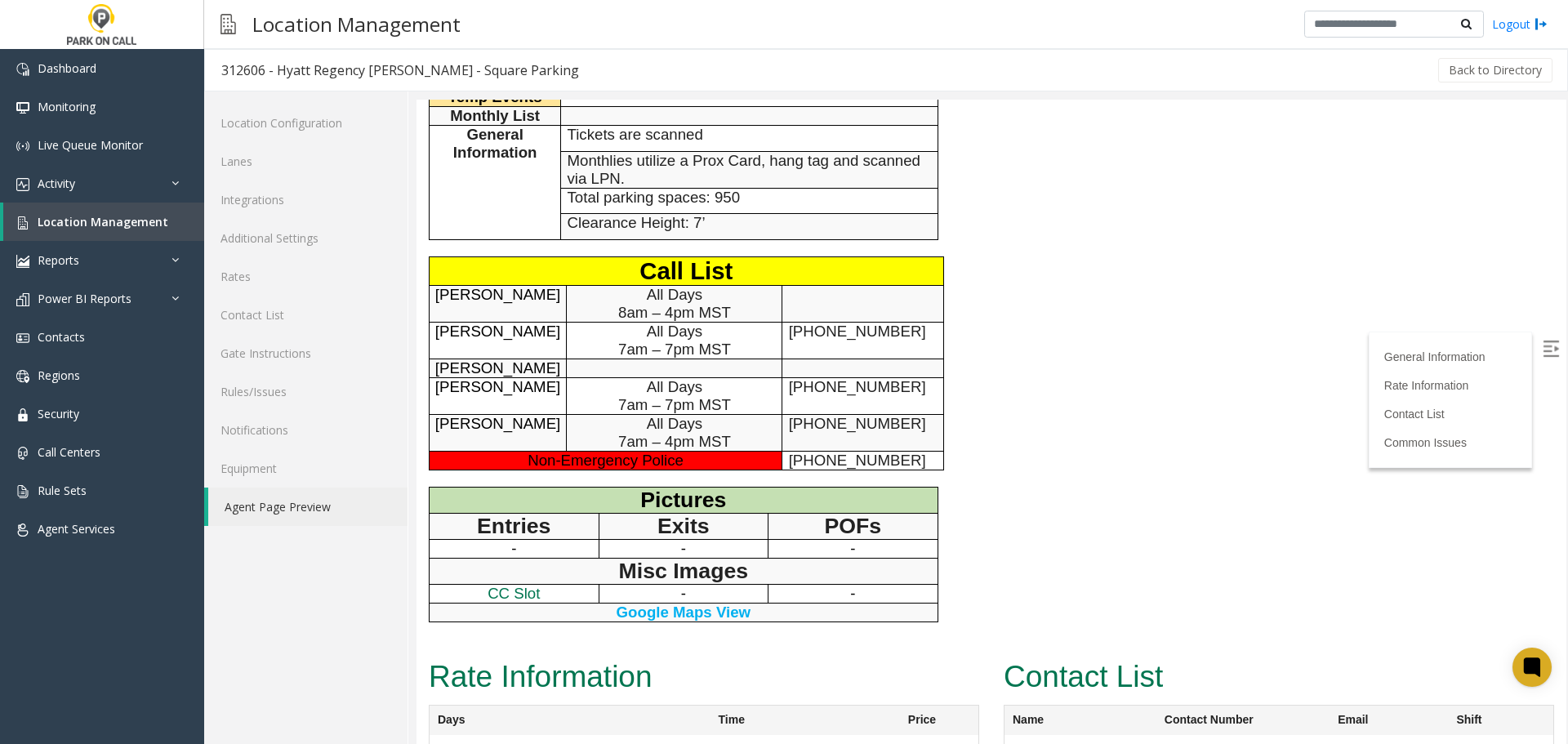
scroll to position [788, 0]
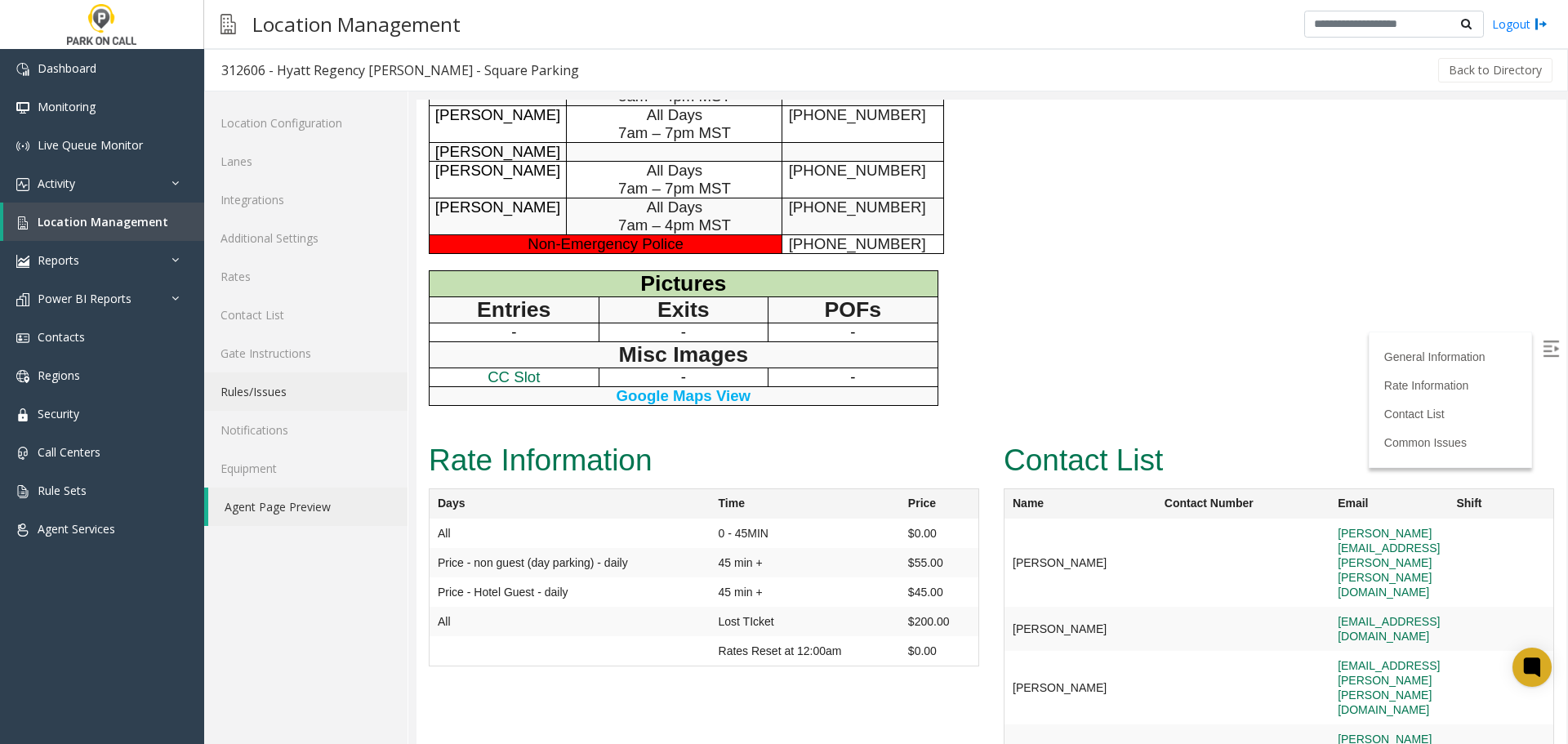
click at [319, 396] on link "Rules/Issues" at bounding box center [306, 391] width 204 height 38
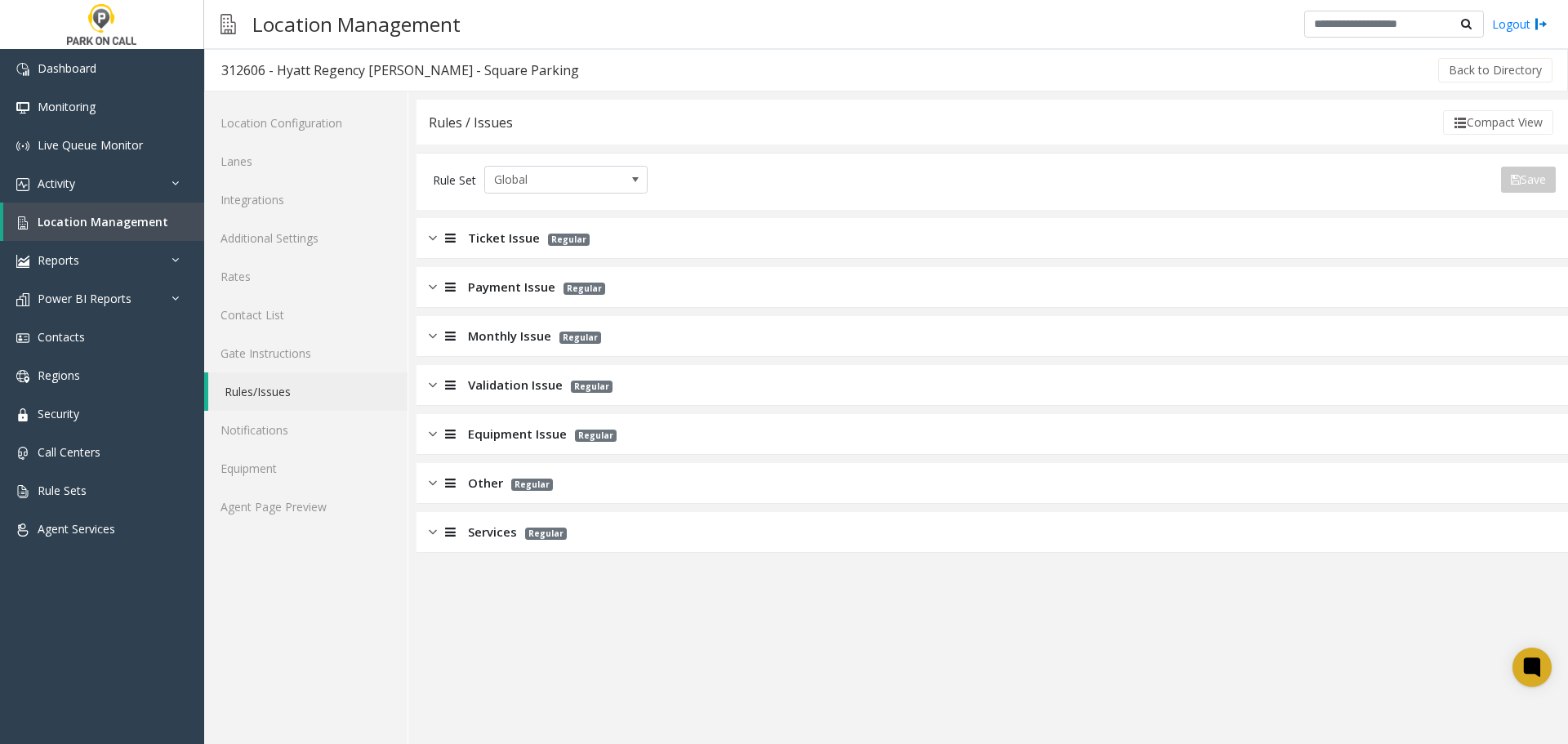
click at [724, 528] on div "Services Regular" at bounding box center [991, 532] width 1151 height 41
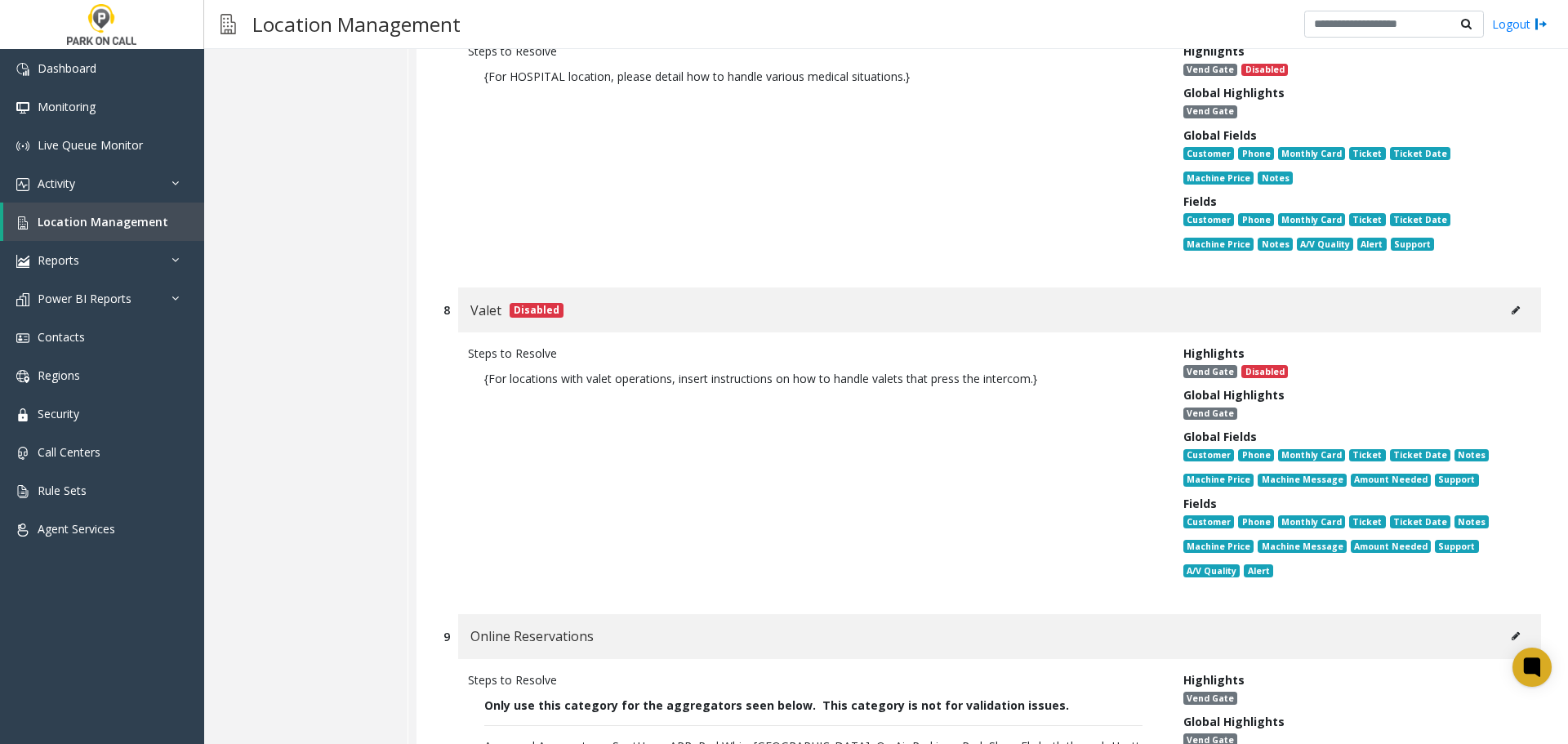
scroll to position [2368, 0]
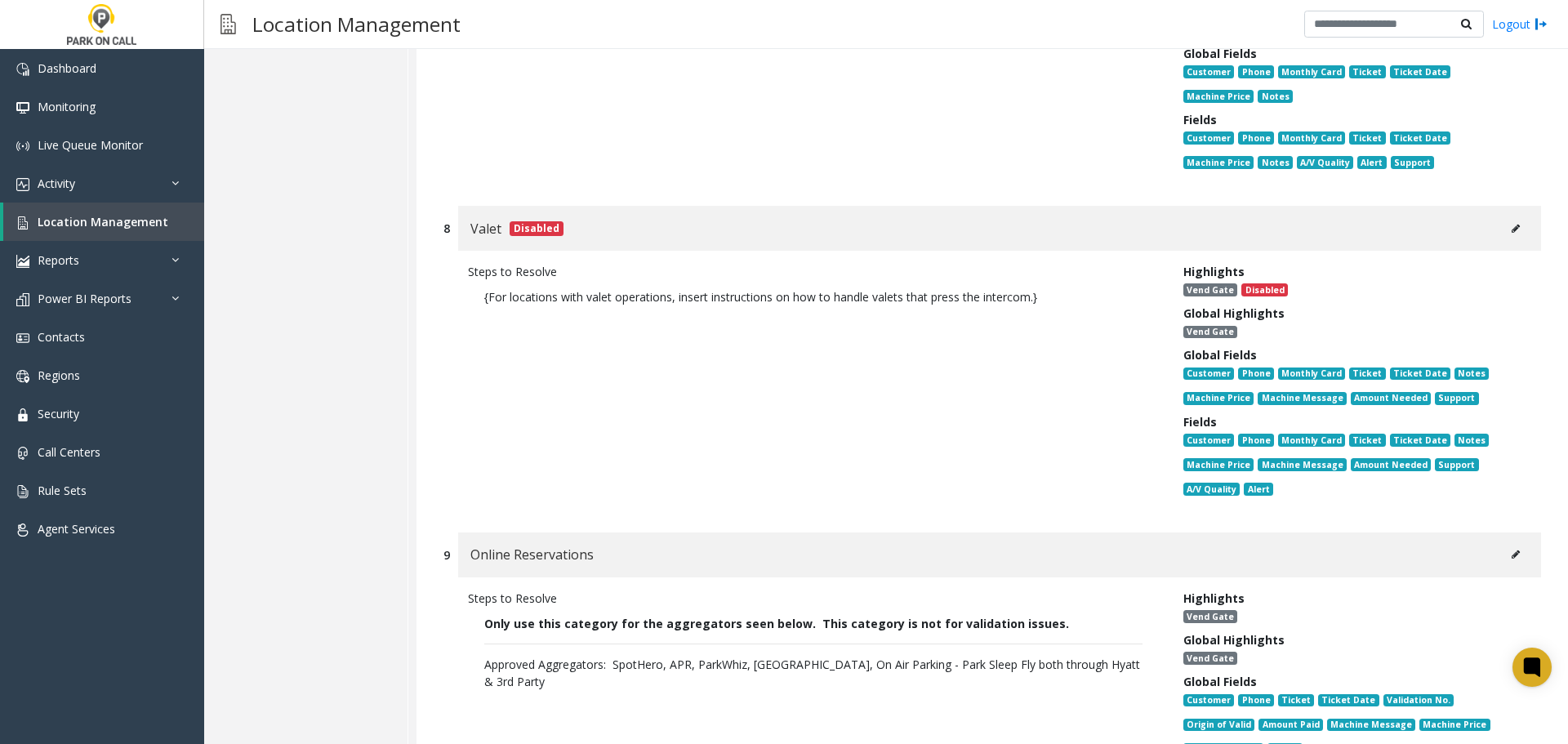
click at [1059, 279] on div "Steps to Resolve {For locations with valet operations, insert instructions on h…" at bounding box center [813, 383] width 716 height 241
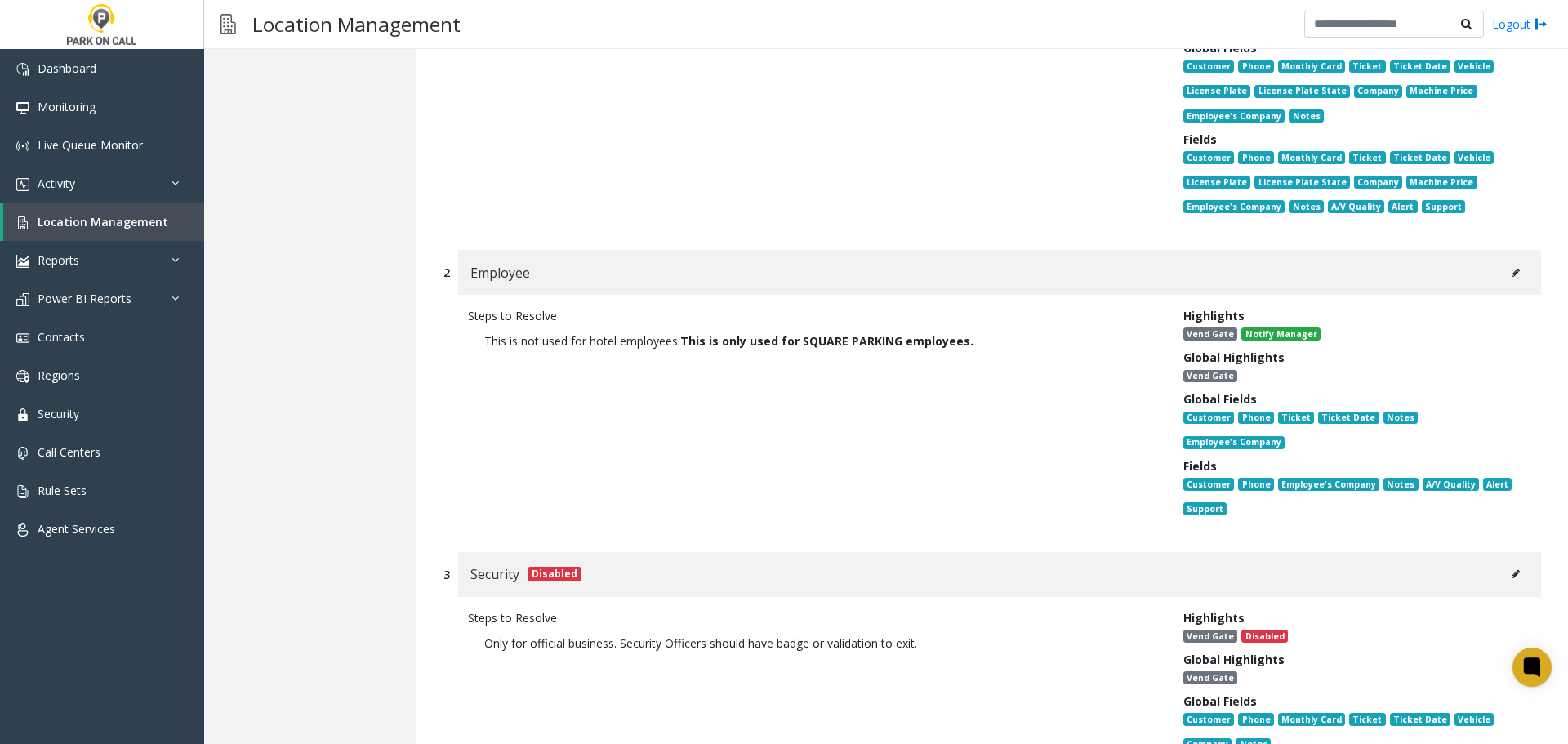
scroll to position [326, 0]
